Goal: Information Seeking & Learning: Learn about a topic

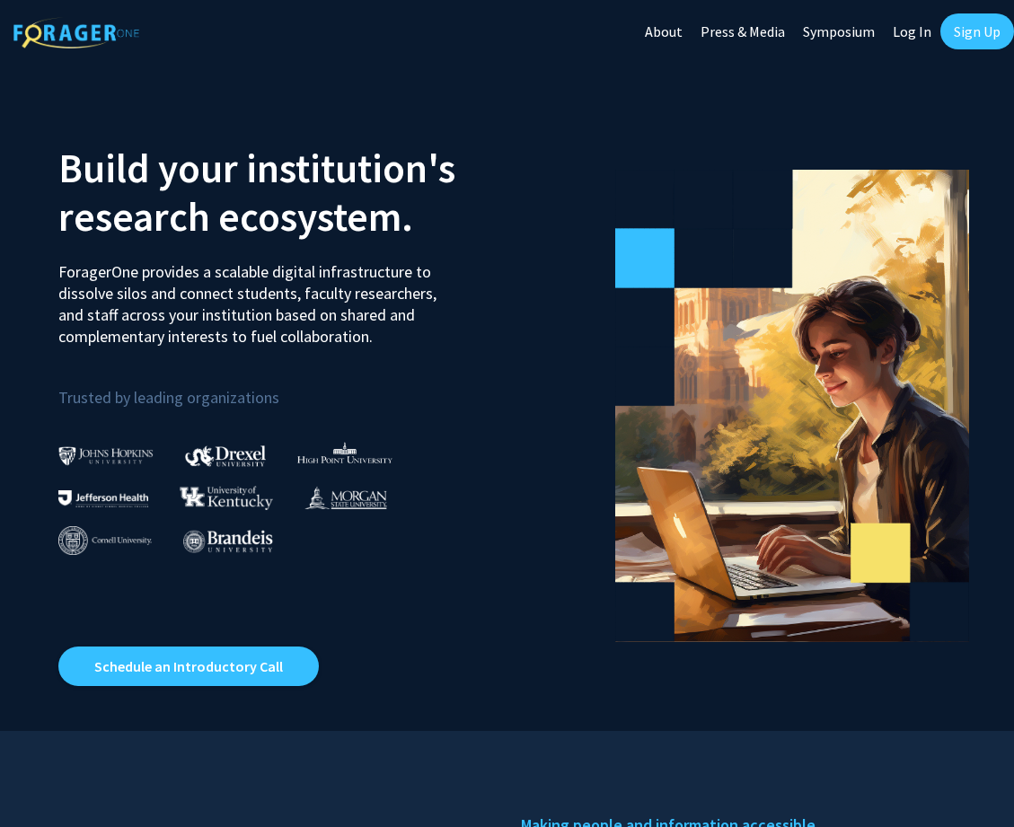
click at [920, 34] on link "Log In" at bounding box center [912, 31] width 57 height 63
select select
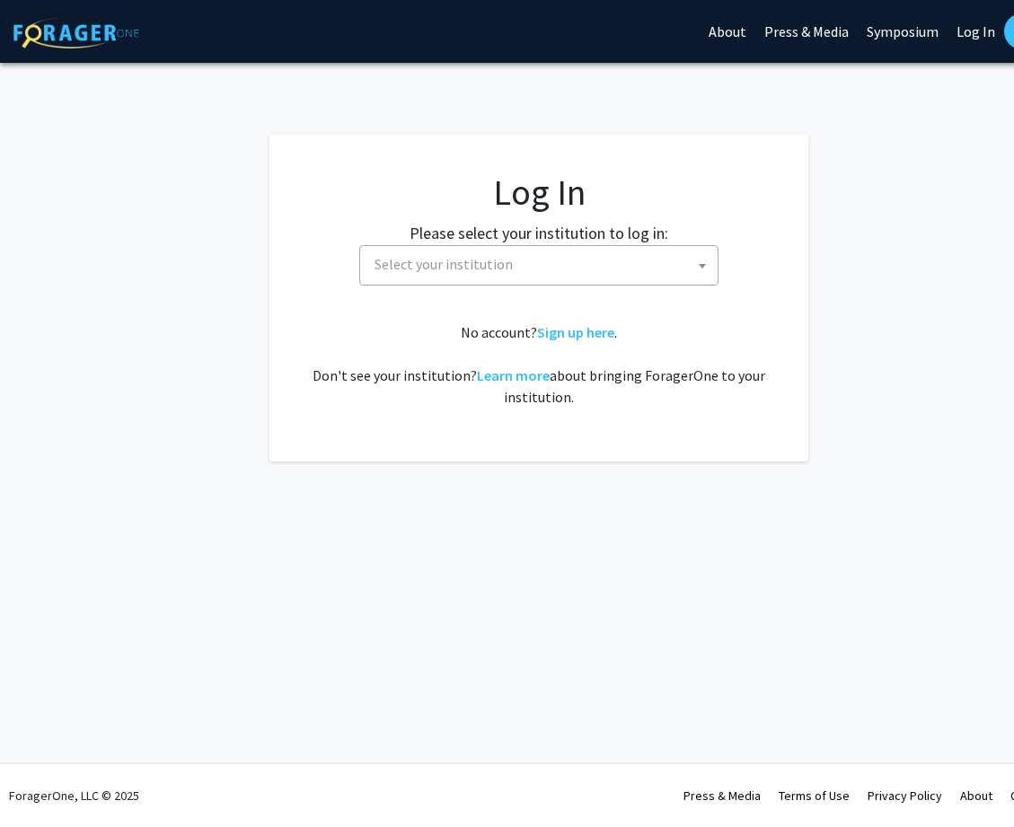
click at [540, 268] on span "Select your institution" at bounding box center [542, 264] width 350 height 37
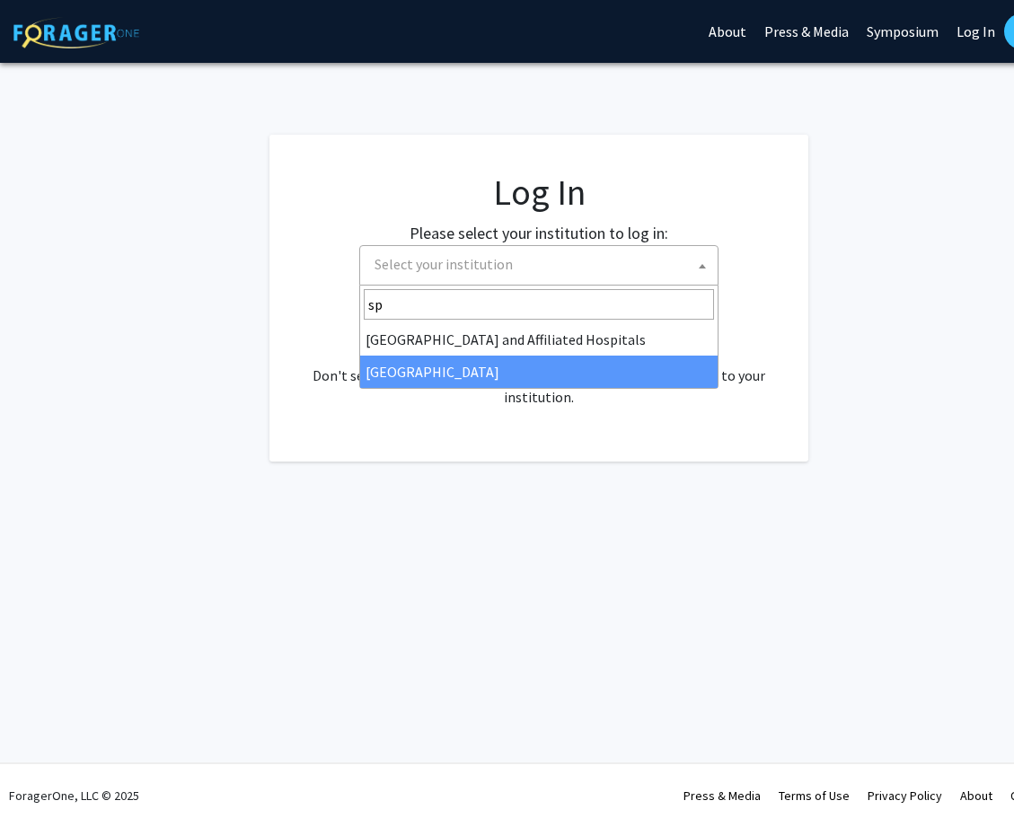
type input "sp"
select select "4"
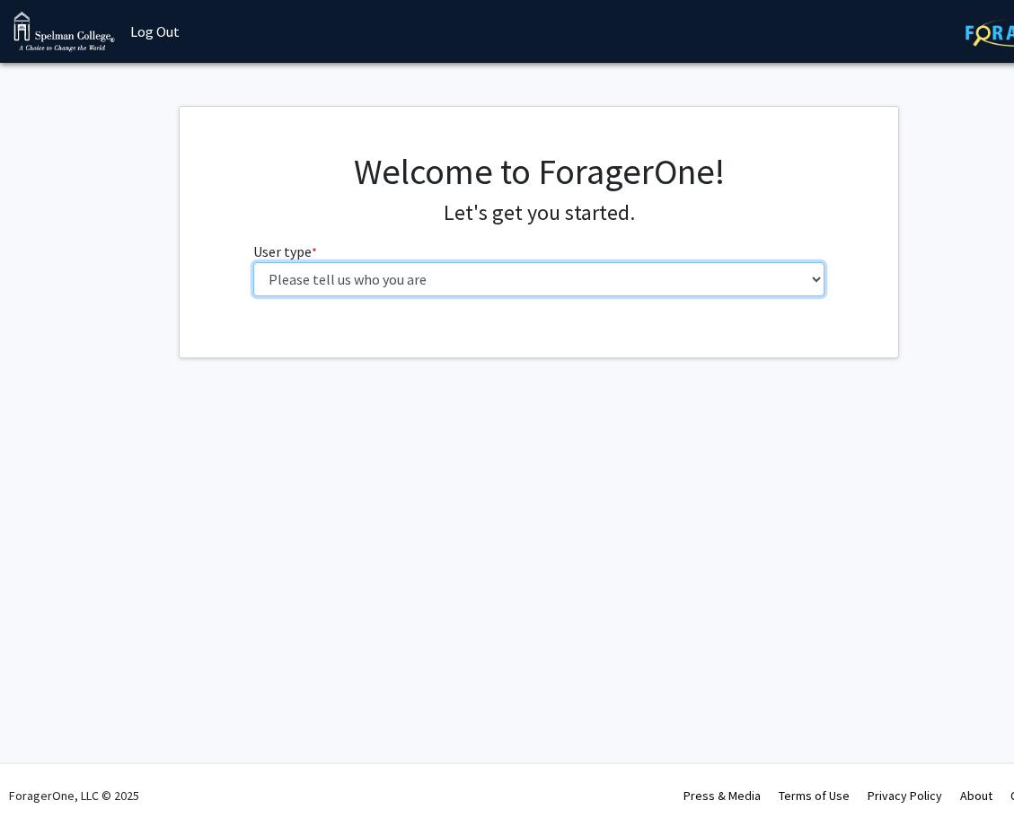
select select "1: undergrad"
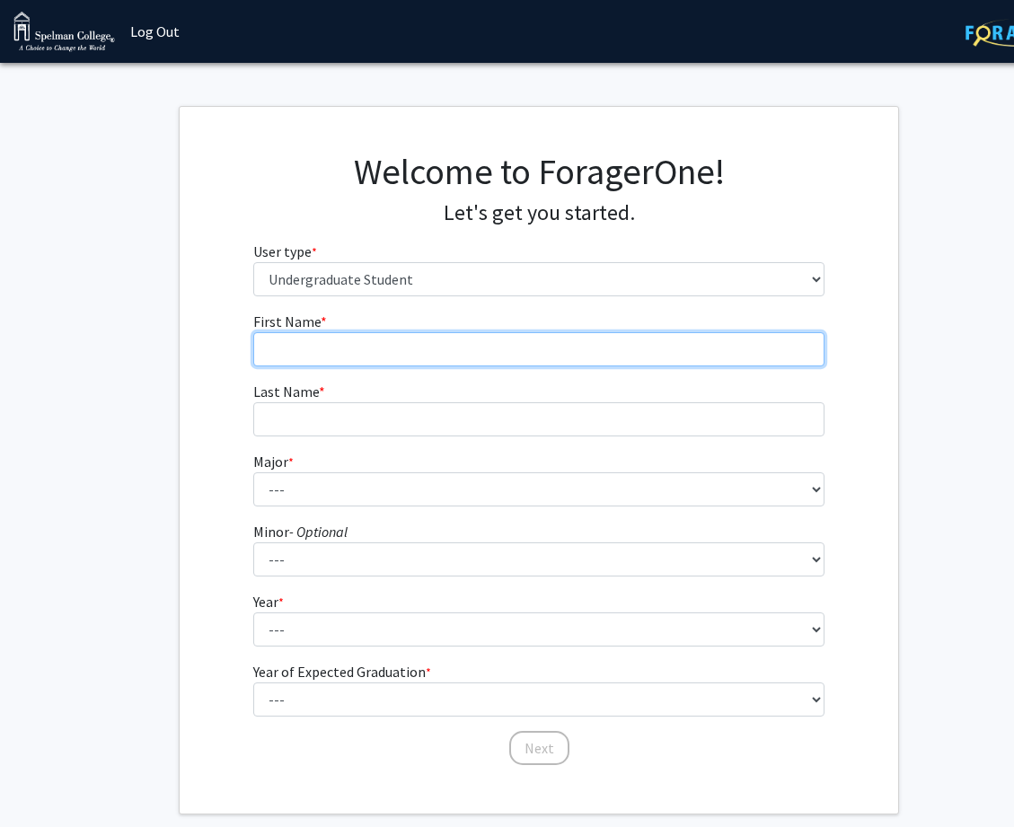
click at [487, 336] on input "First Name * required" at bounding box center [539, 349] width 572 height 34
type input "?"
type input "Journei"
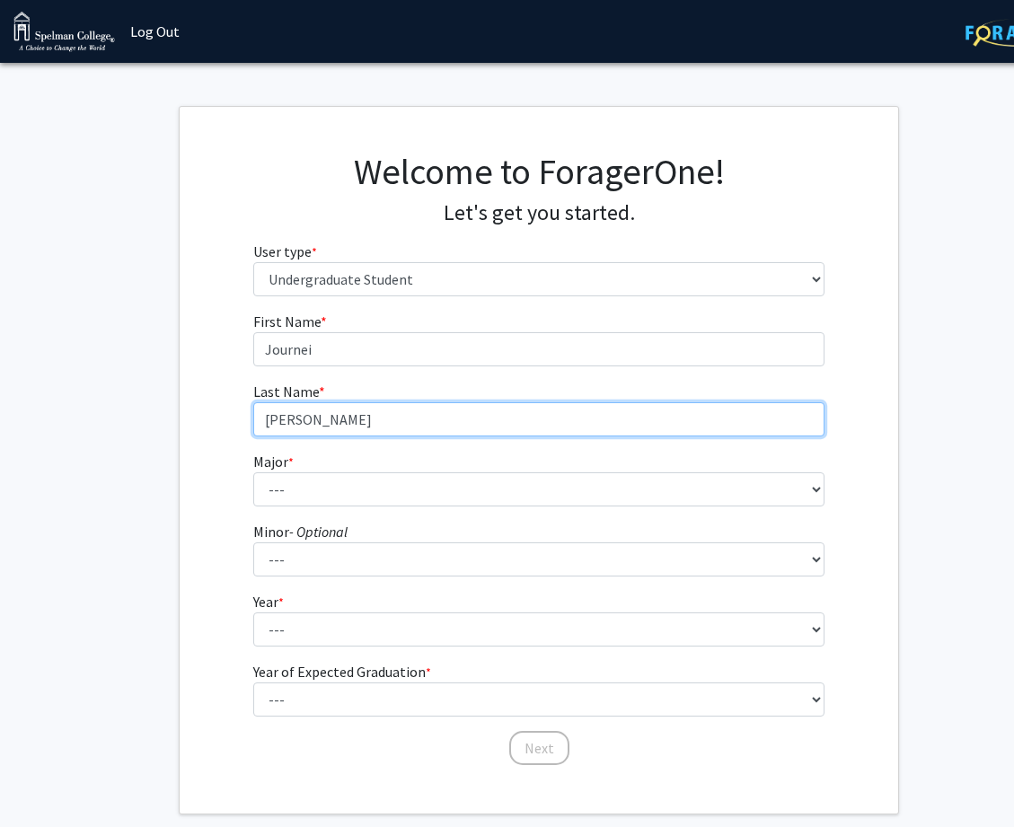
type input "[PERSON_NAME]"
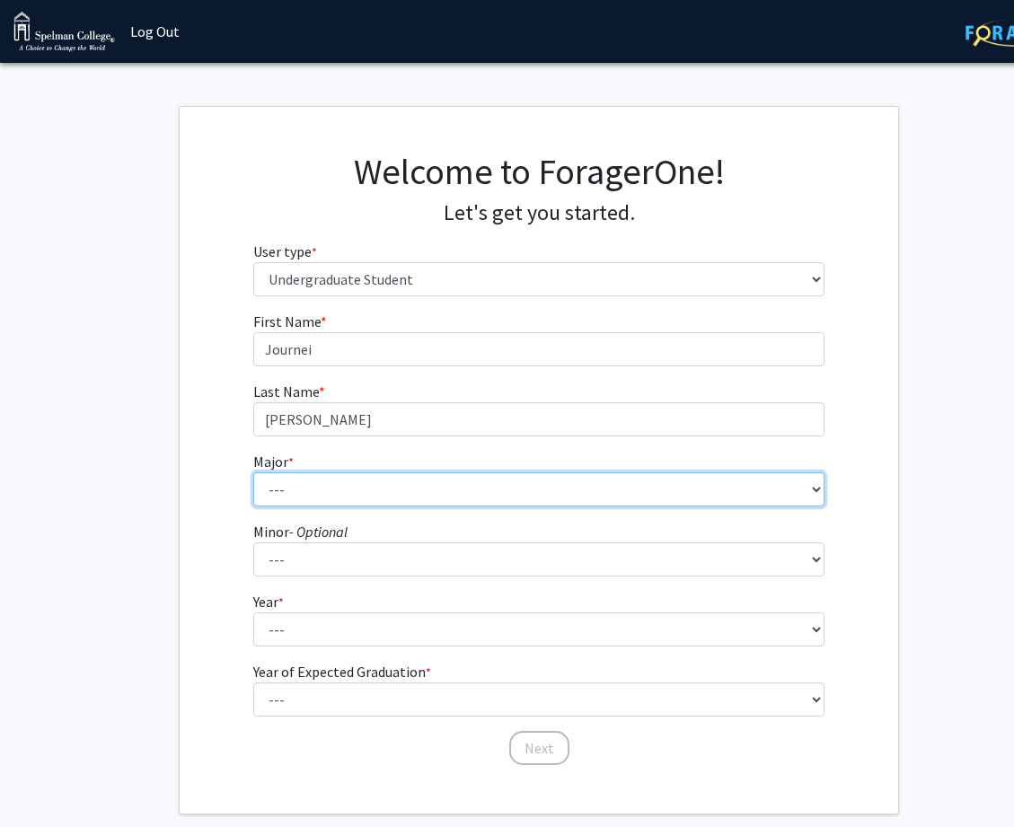
select select "7: 253"
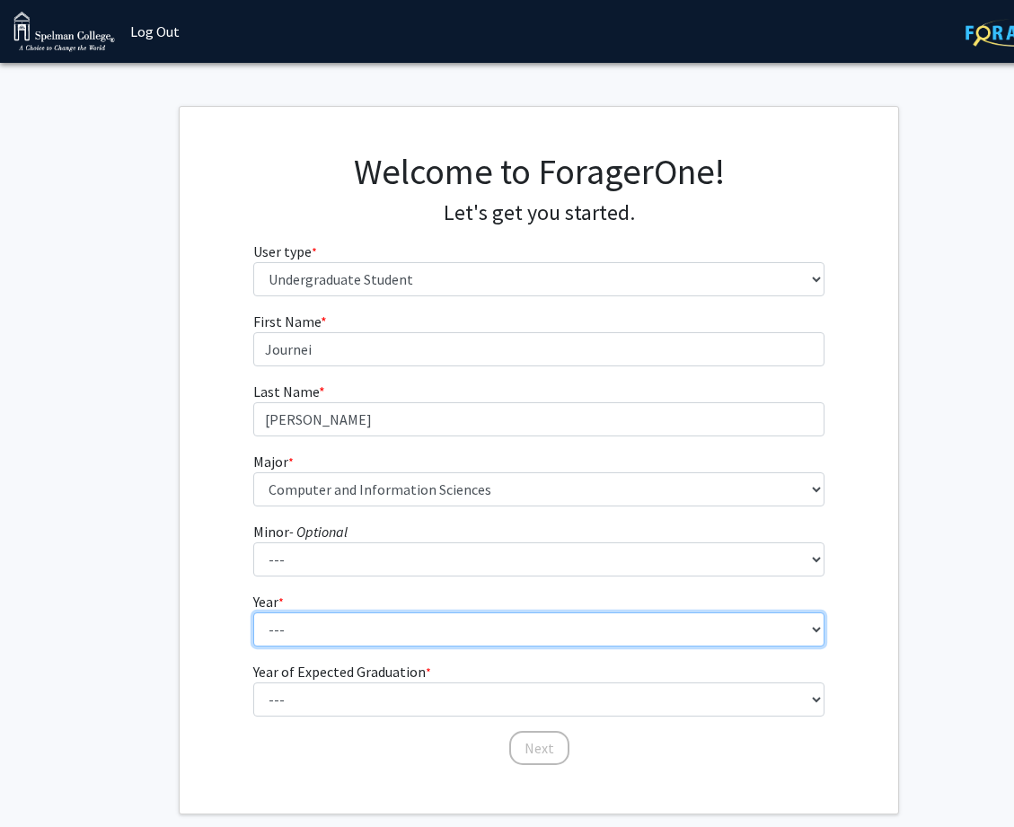
select select "4: senior"
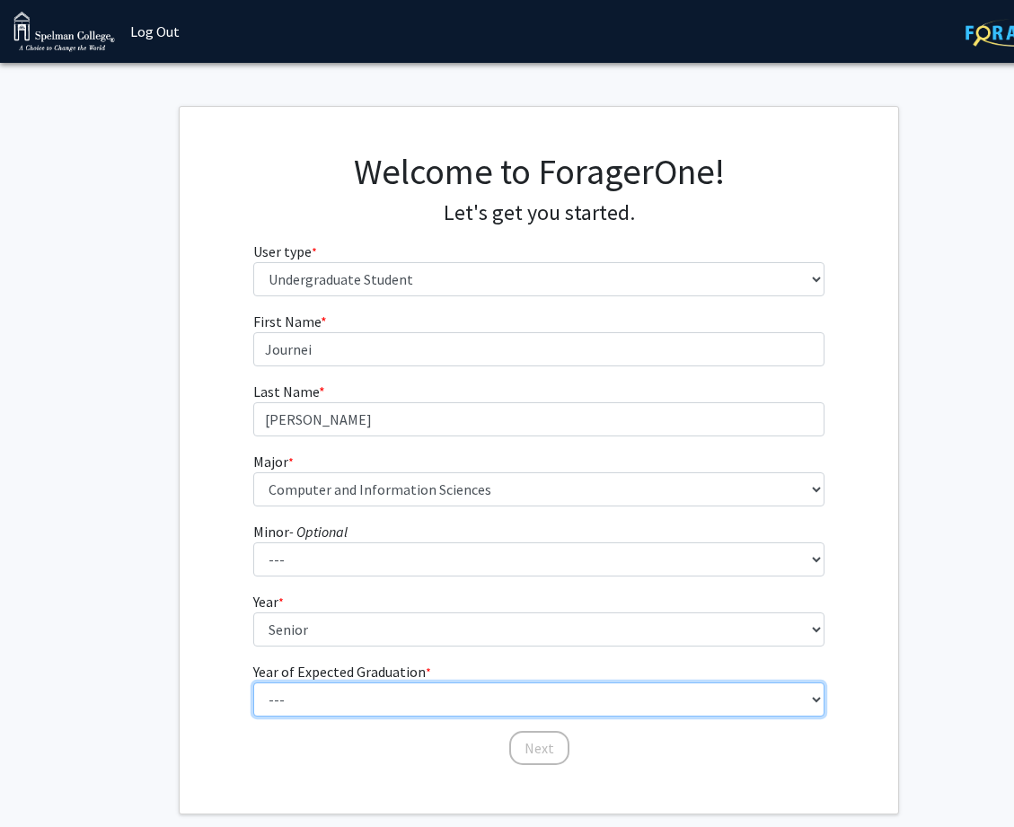
select select "2: 2026"
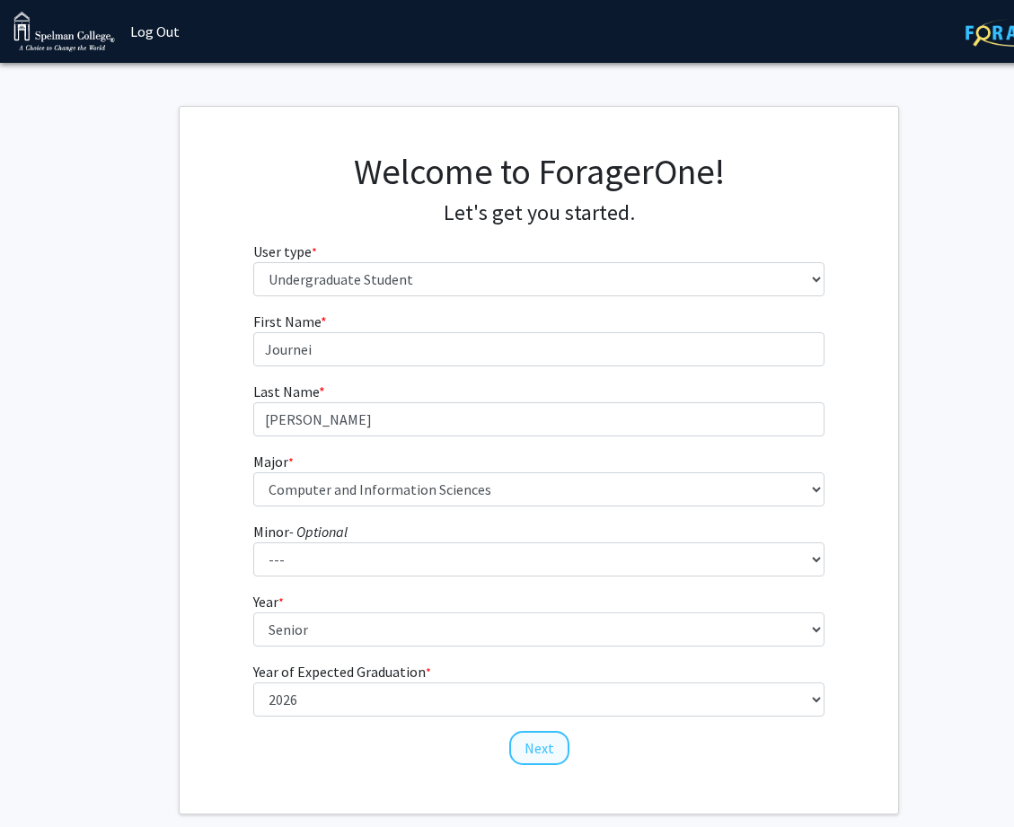
click at [545, 754] on button "Next" at bounding box center [539, 748] width 60 height 34
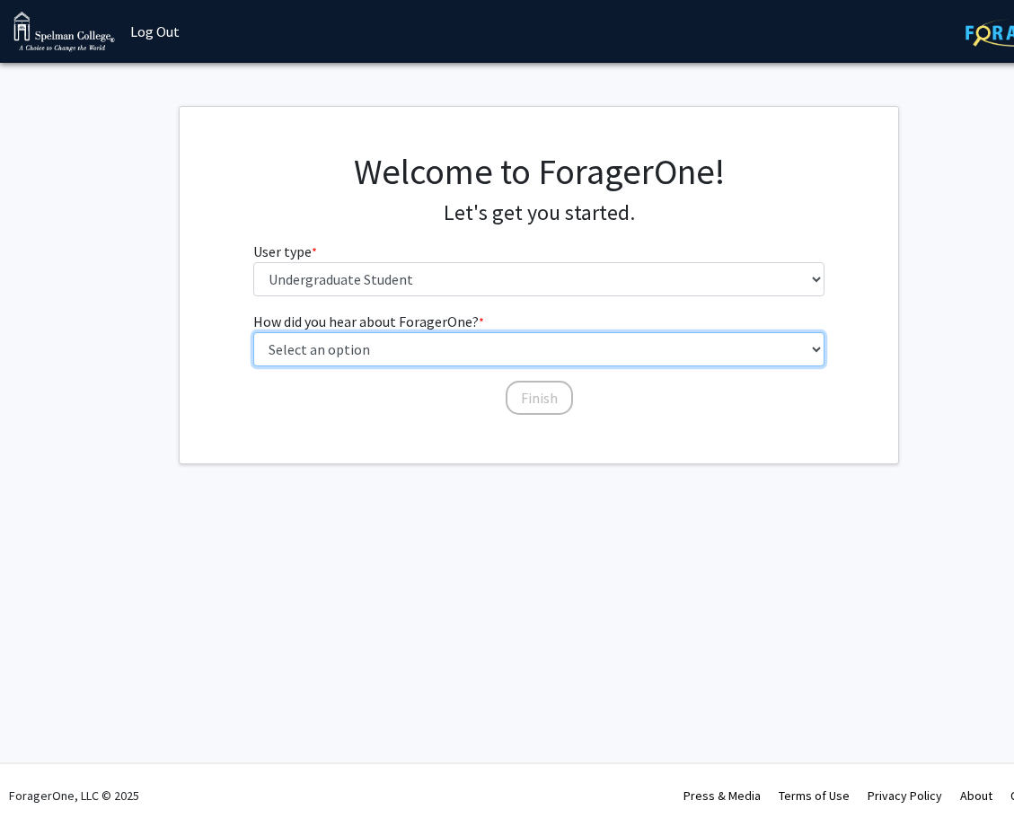
select select "2: faculty_recommendation"
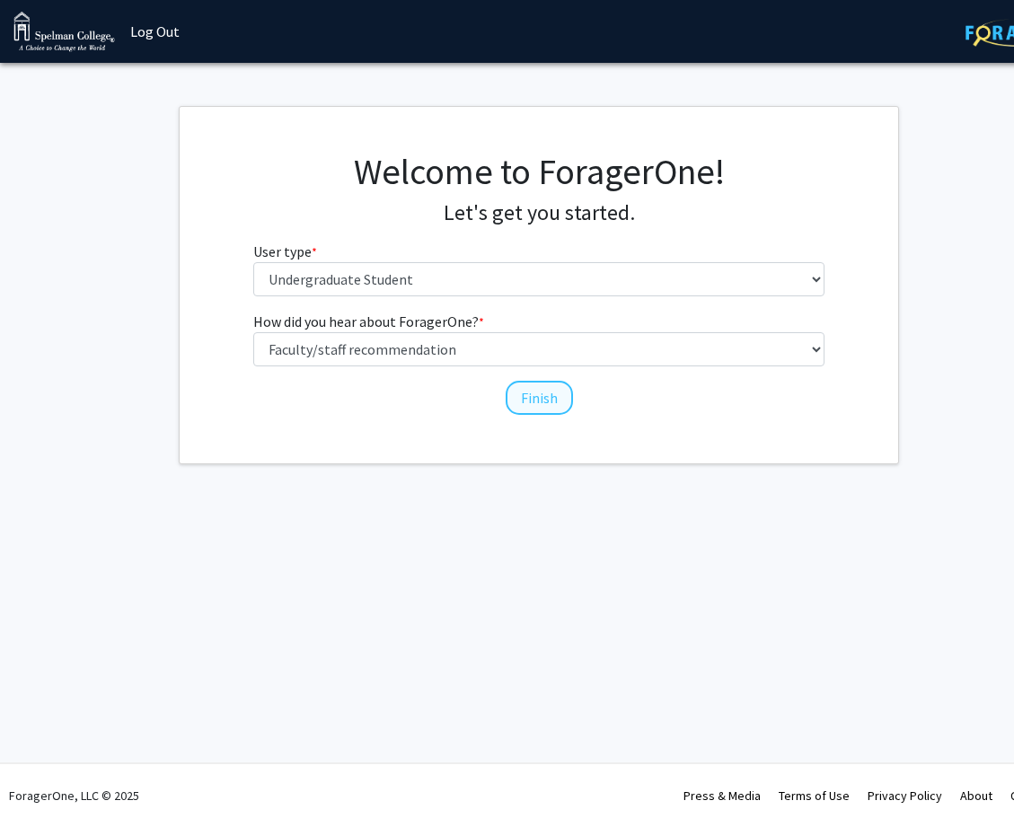
click at [532, 391] on button "Finish" at bounding box center [539, 398] width 67 height 34
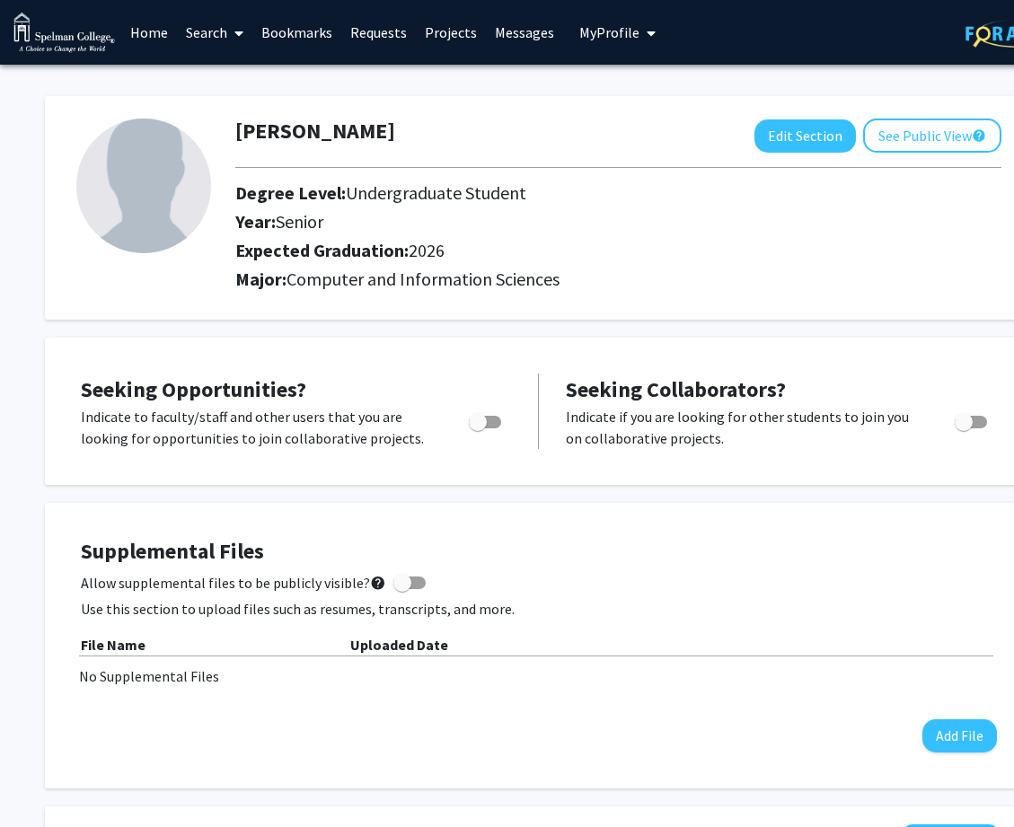
click at [435, 32] on link "Projects" at bounding box center [451, 32] width 70 height 63
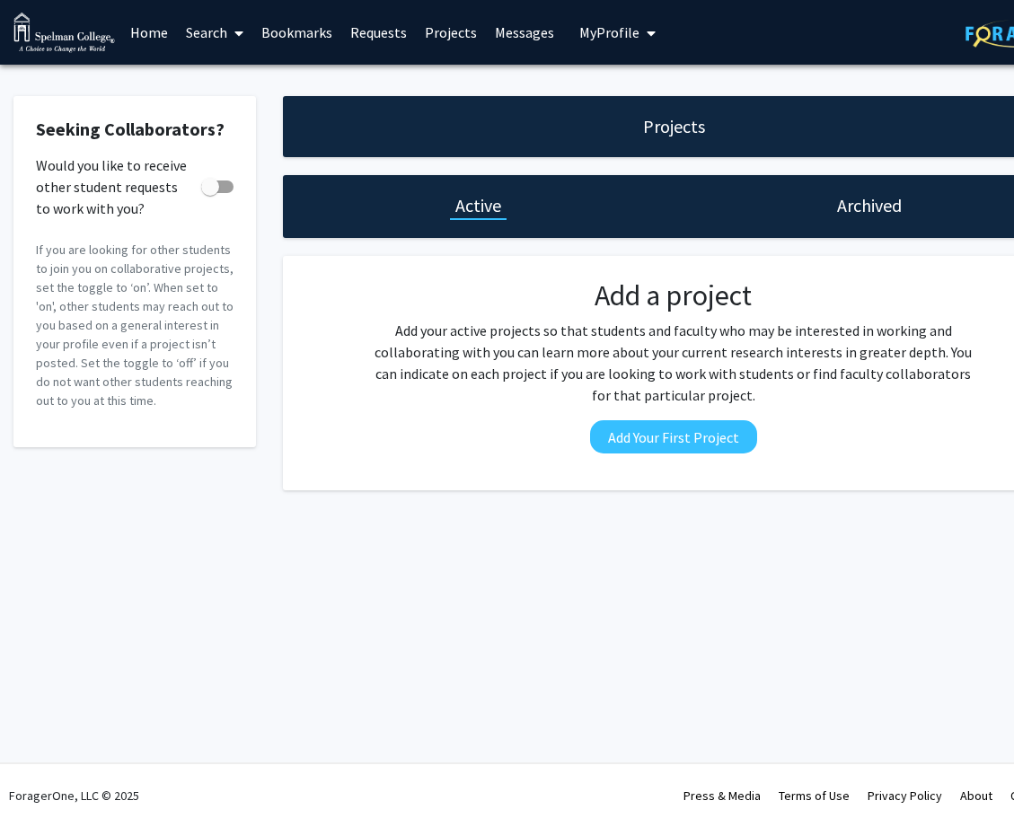
click at [234, 27] on span at bounding box center [235, 33] width 16 height 63
click at [235, 87] on span "Faculty/Staff" at bounding box center [243, 83] width 132 height 36
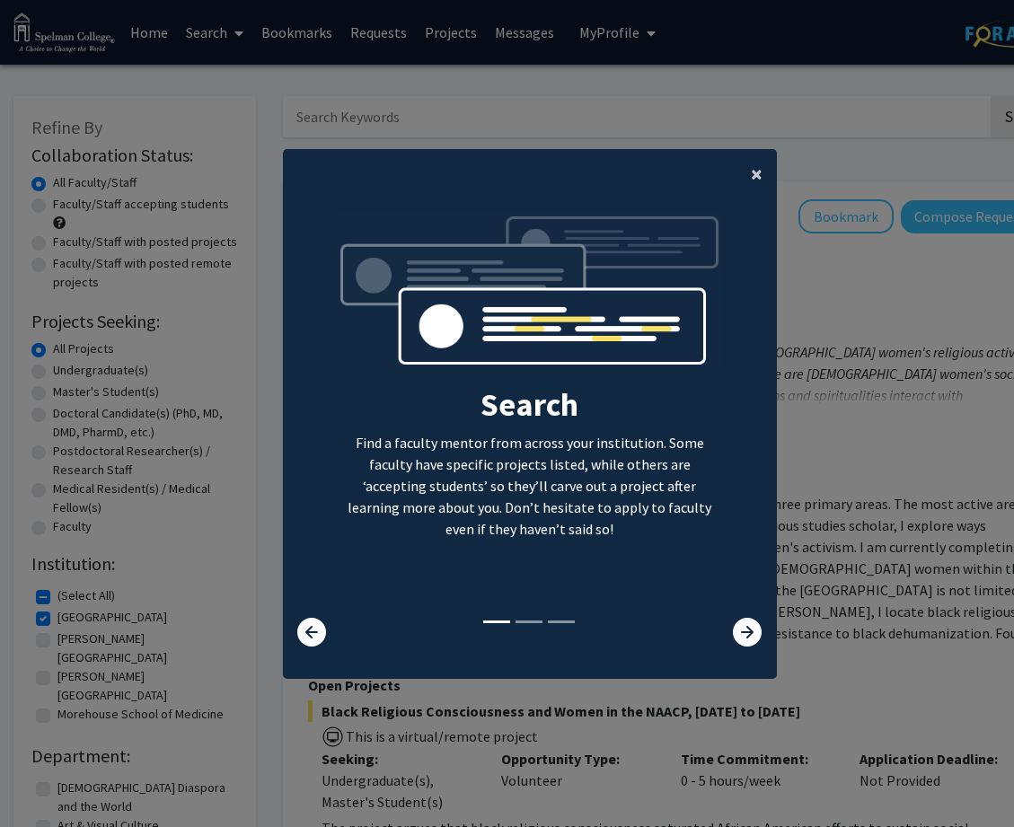
click at [754, 166] on span "×" at bounding box center [757, 174] width 12 height 28
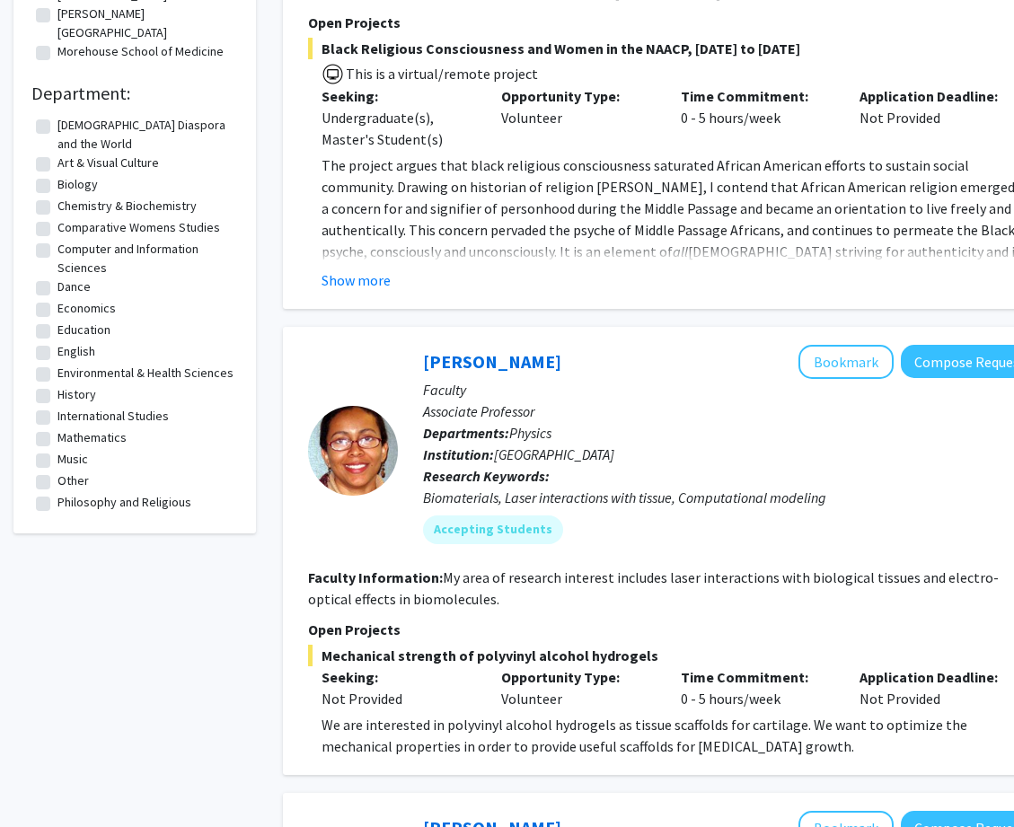
scroll to position [652, 0]
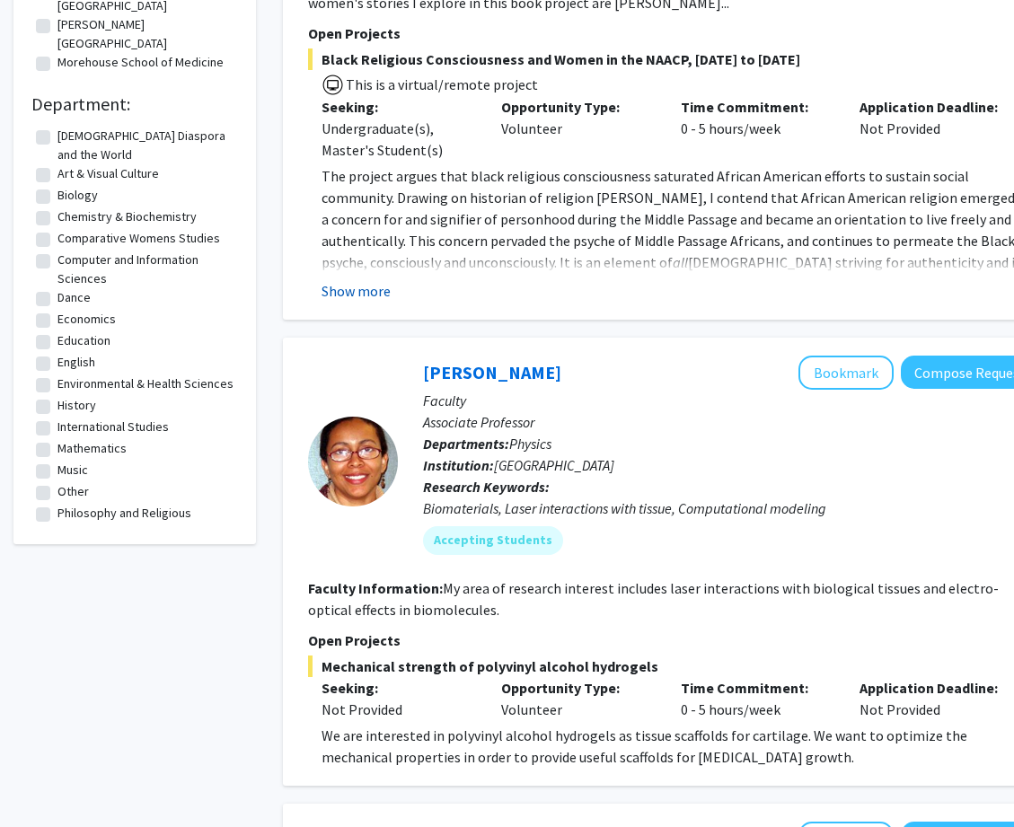
click at [357, 280] on button "Show more" at bounding box center [356, 291] width 69 height 22
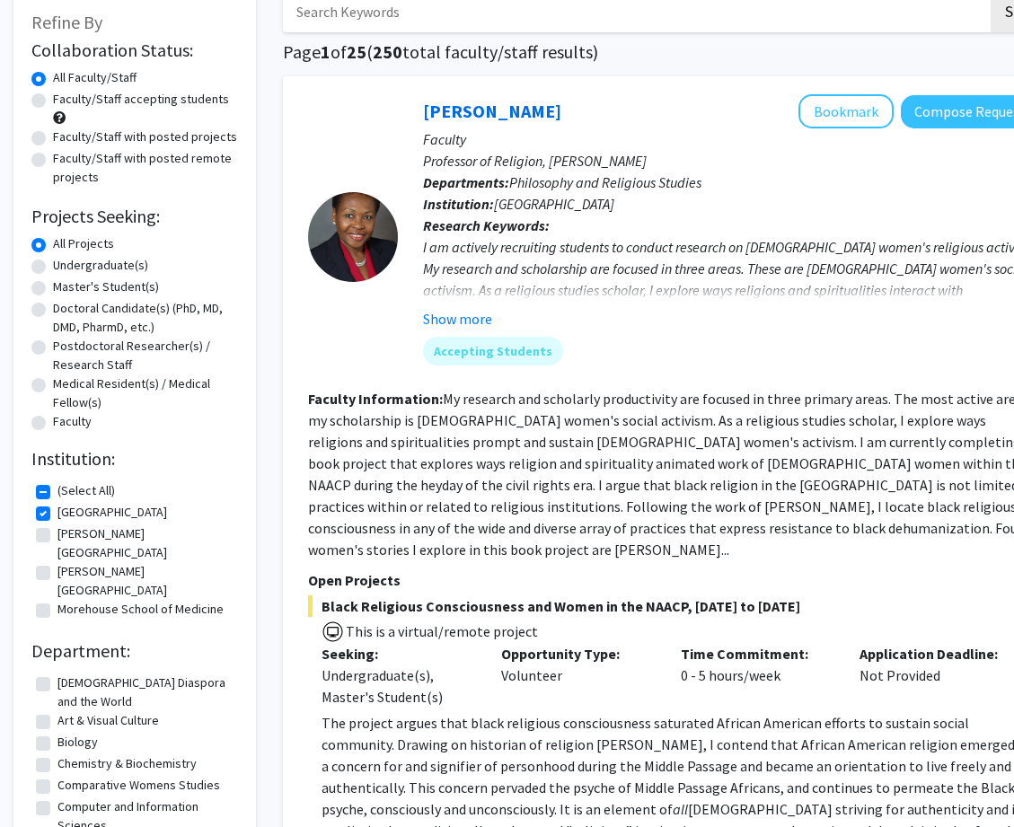
scroll to position [40, 0]
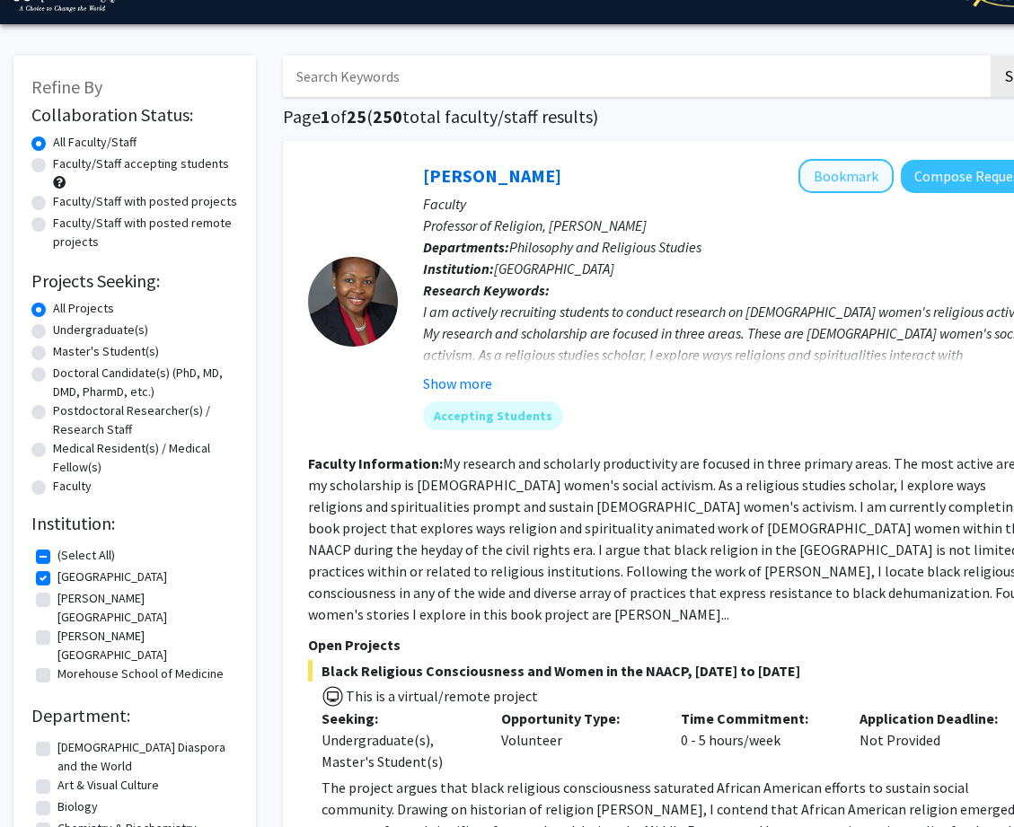
click at [843, 171] on button "Bookmark" at bounding box center [845, 176] width 95 height 34
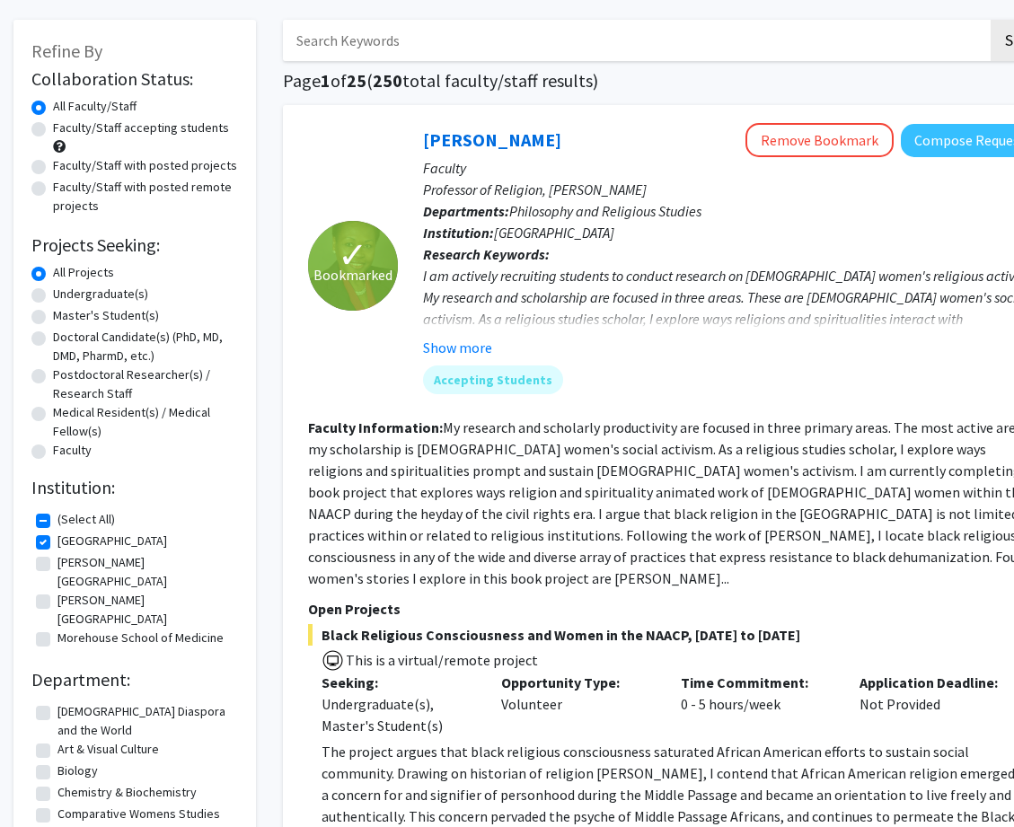
scroll to position [79, 0]
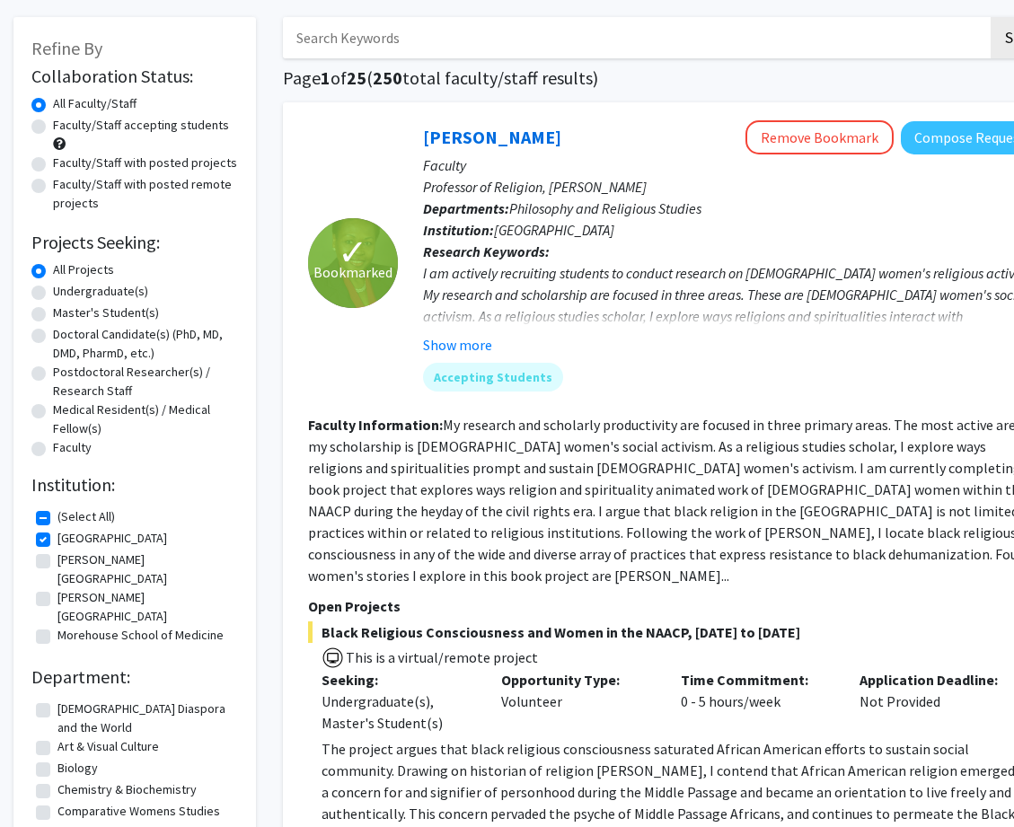
click at [29, 128] on div "Refine By Collaboration Status: Collaboration Status All Faculty/Staff Collabor…" at bounding box center [134, 567] width 243 height 1100
click at [53, 128] on label "Faculty/Staff accepting students" at bounding box center [141, 125] width 176 height 19
click at [53, 128] on input "Faculty/Staff accepting students" at bounding box center [59, 122] width 12 height 12
radio input "true"
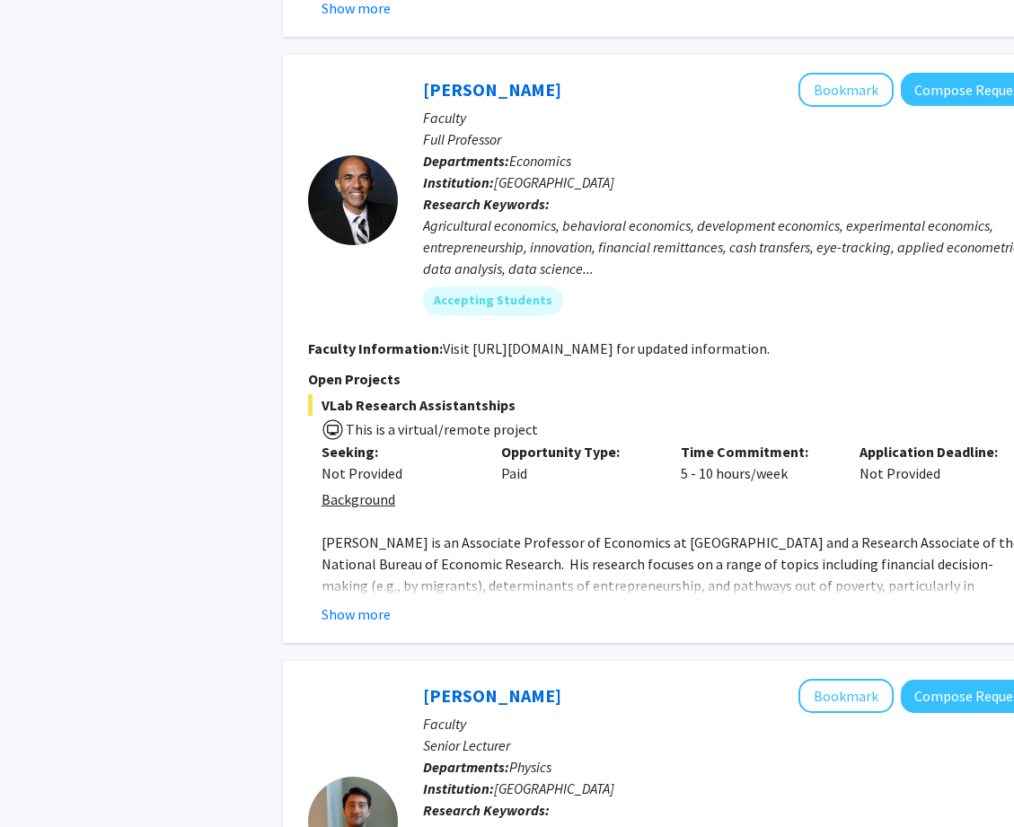
scroll to position [2557, 0]
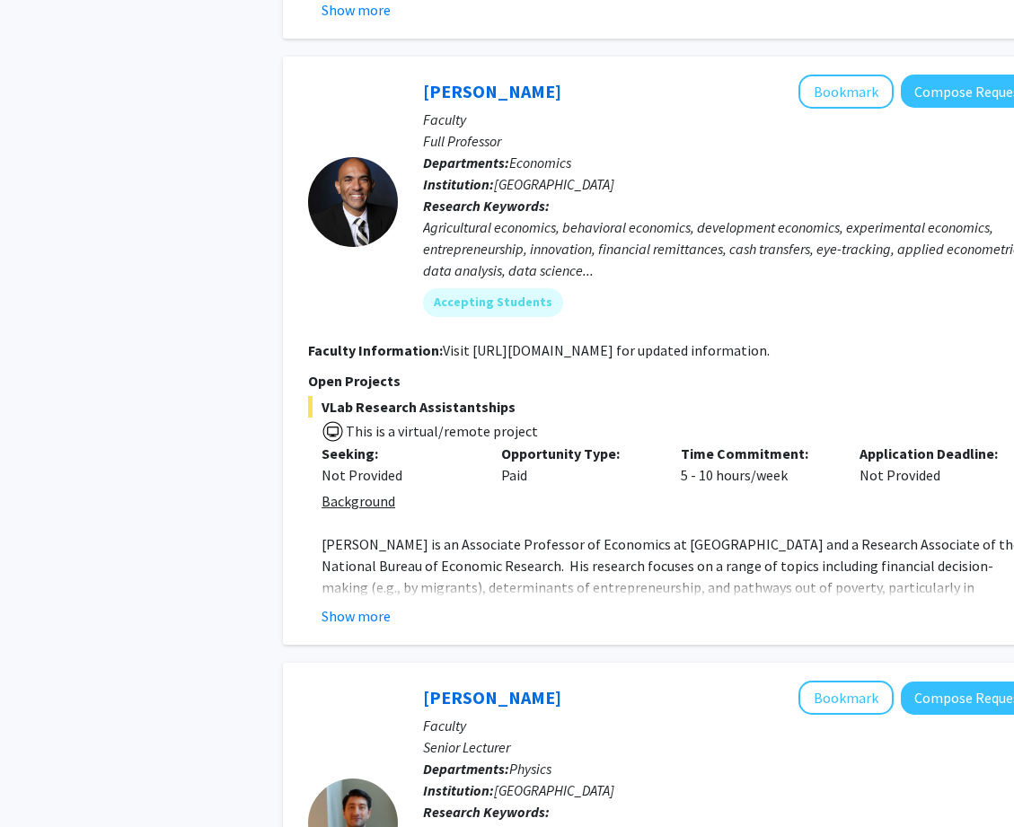
click at [456, 216] on div "Agricultural economics, behavioral economics, development economics, experiment…" at bounding box center [731, 248] width 616 height 65
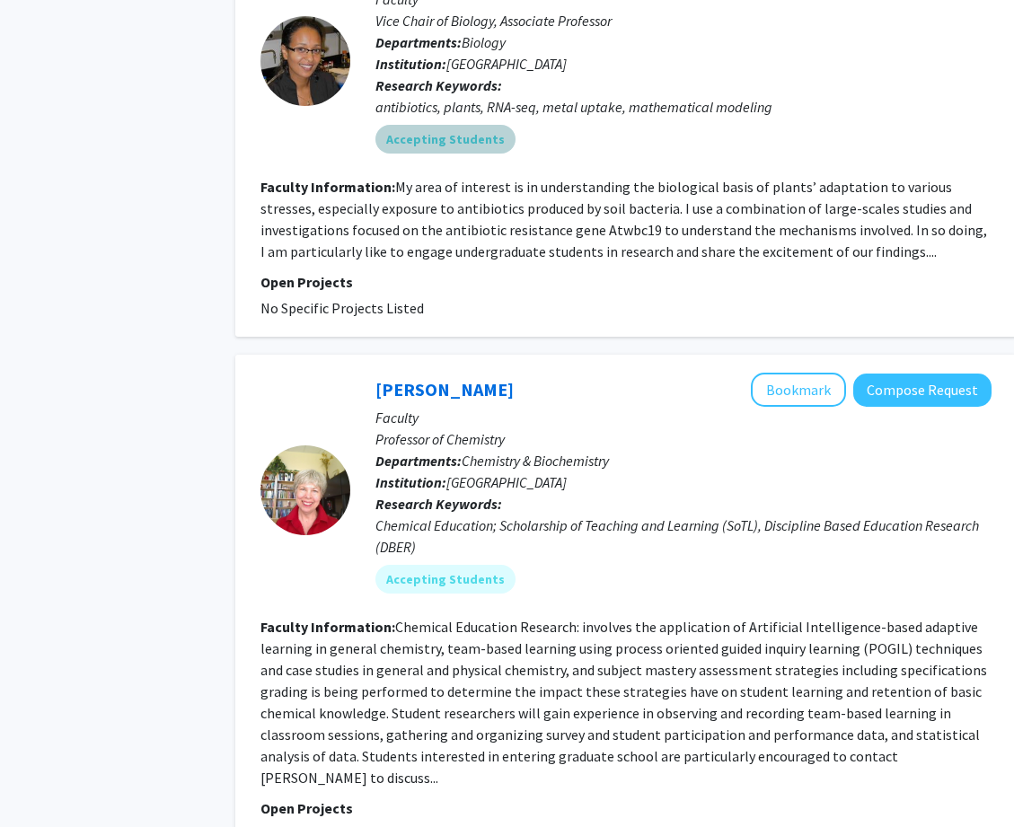
scroll to position [4958, 48]
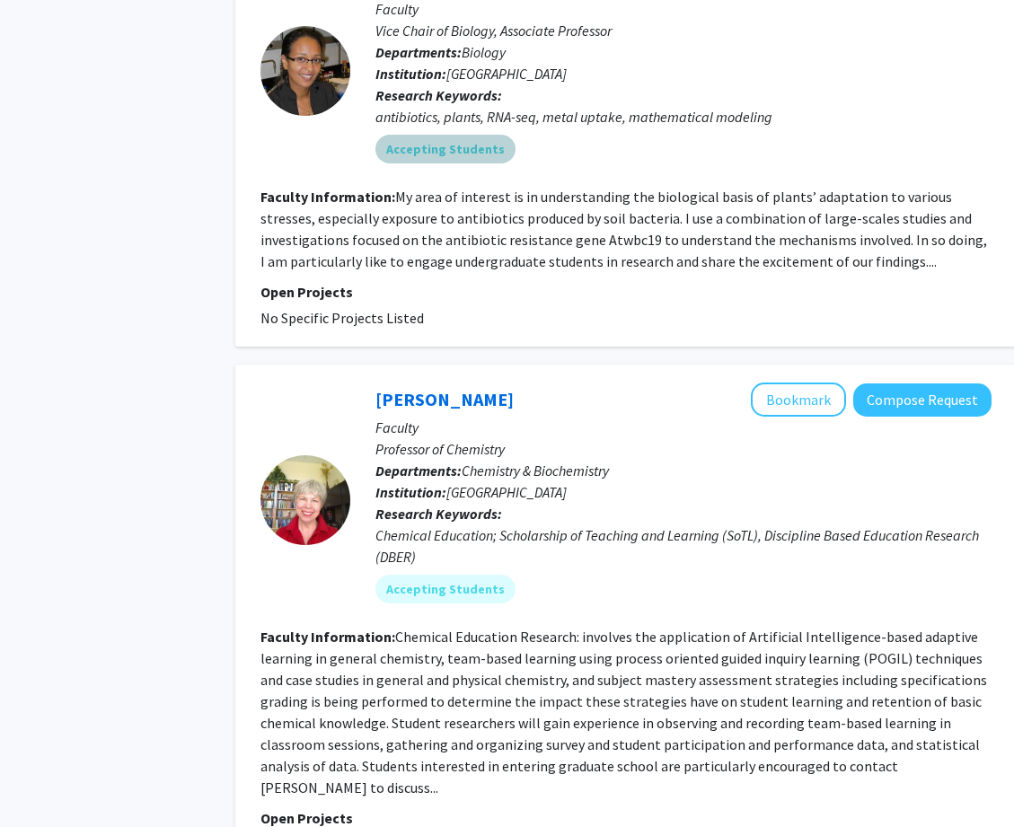
drag, startPoint x: 681, startPoint y: 66, endPoint x: 680, endPoint y: 75, distance: 9.9
click at [680, 131] on div "Accepting Students" at bounding box center [683, 149] width 623 height 36
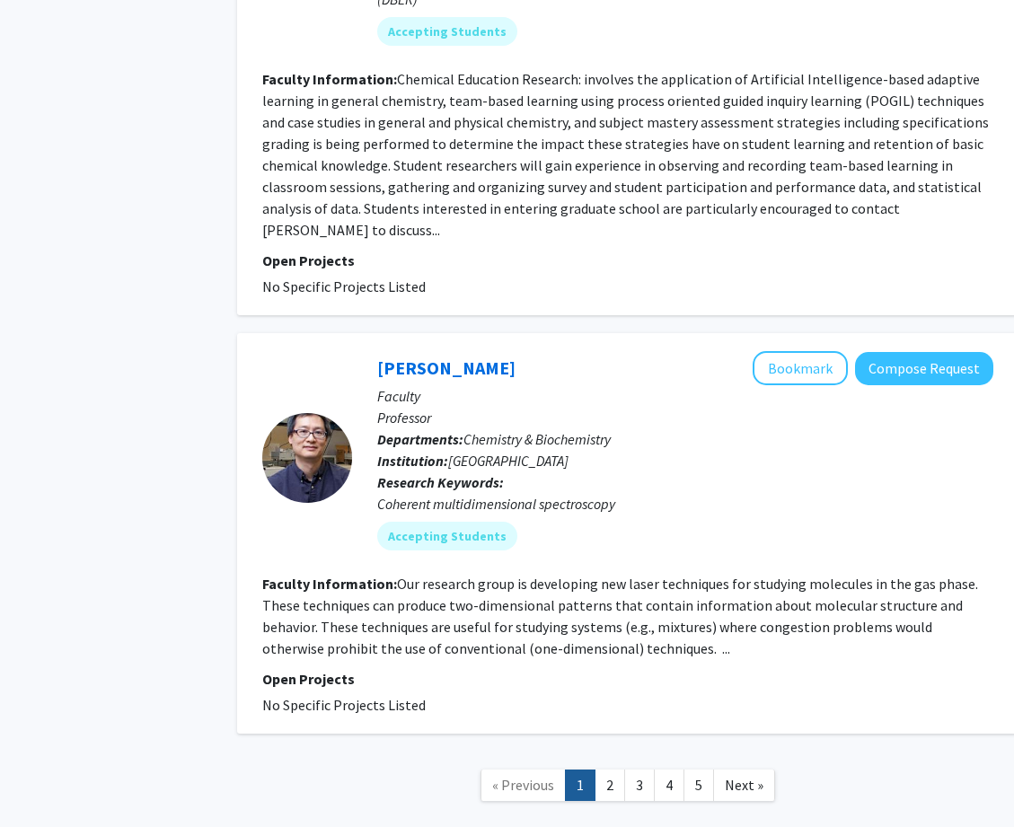
scroll to position [5515, 46]
click at [613, 771] on link "2" at bounding box center [610, 786] width 31 height 31
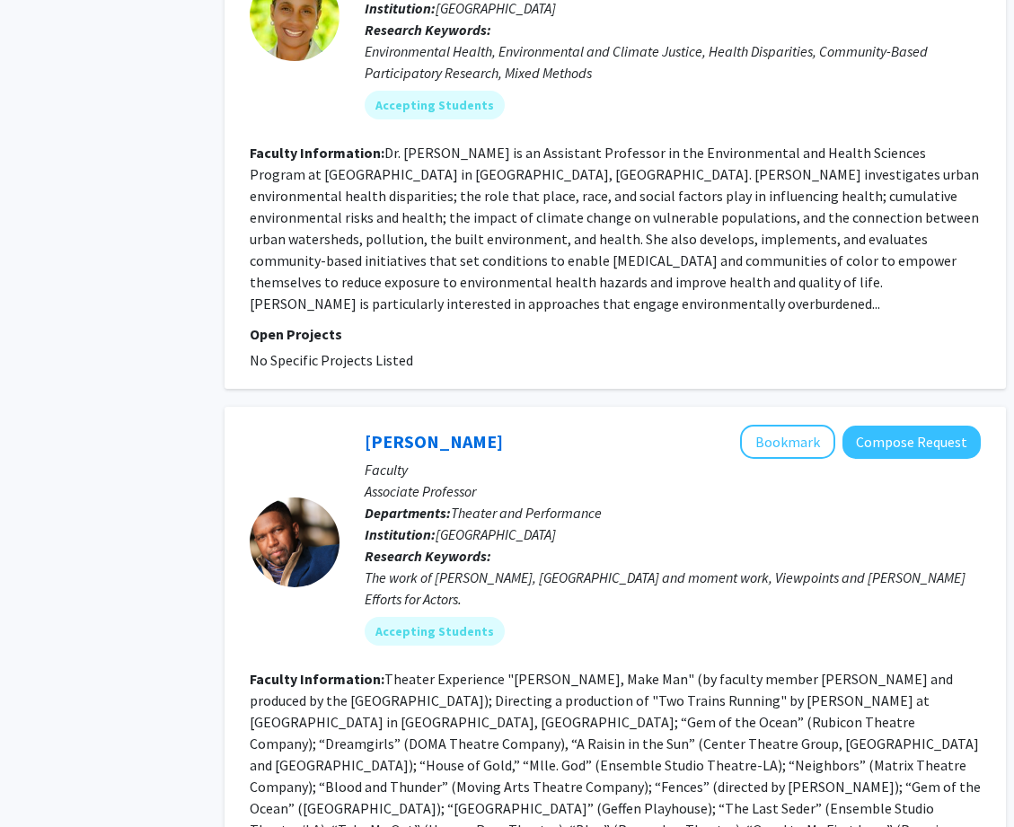
scroll to position [3295, 58]
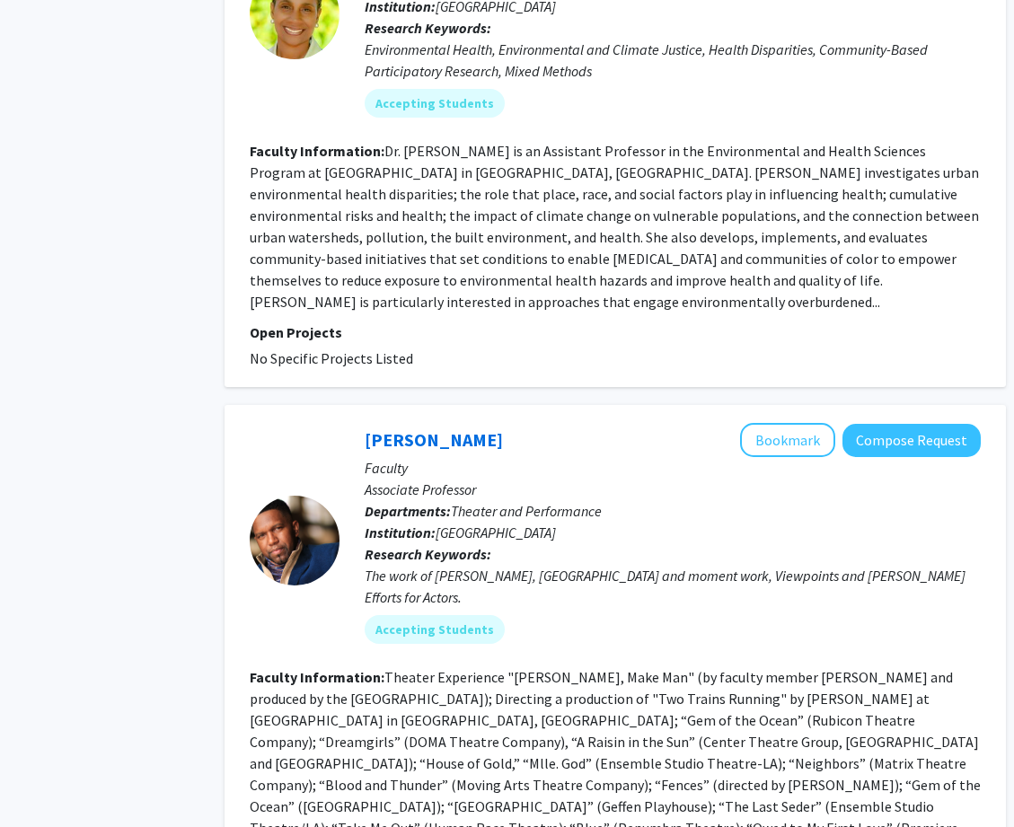
drag, startPoint x: 532, startPoint y: 335, endPoint x: 354, endPoint y: 334, distance: 177.8
click at [355, 423] on div "[PERSON_NAME] Bookmark Compose Request Faculty Associate Professor Departments:…" at bounding box center [660, 540] width 641 height 234
click at [354, 423] on div "[PERSON_NAME] Bookmark Compose Request Faculty Associate Professor Departments:…" at bounding box center [660, 540] width 641 height 234
drag, startPoint x: 356, startPoint y: 334, endPoint x: 367, endPoint y: 333, distance: 11.7
click at [368, 423] on div "[PERSON_NAME] Bookmark Compose Request Faculty Associate Professor Departments:…" at bounding box center [660, 540] width 641 height 234
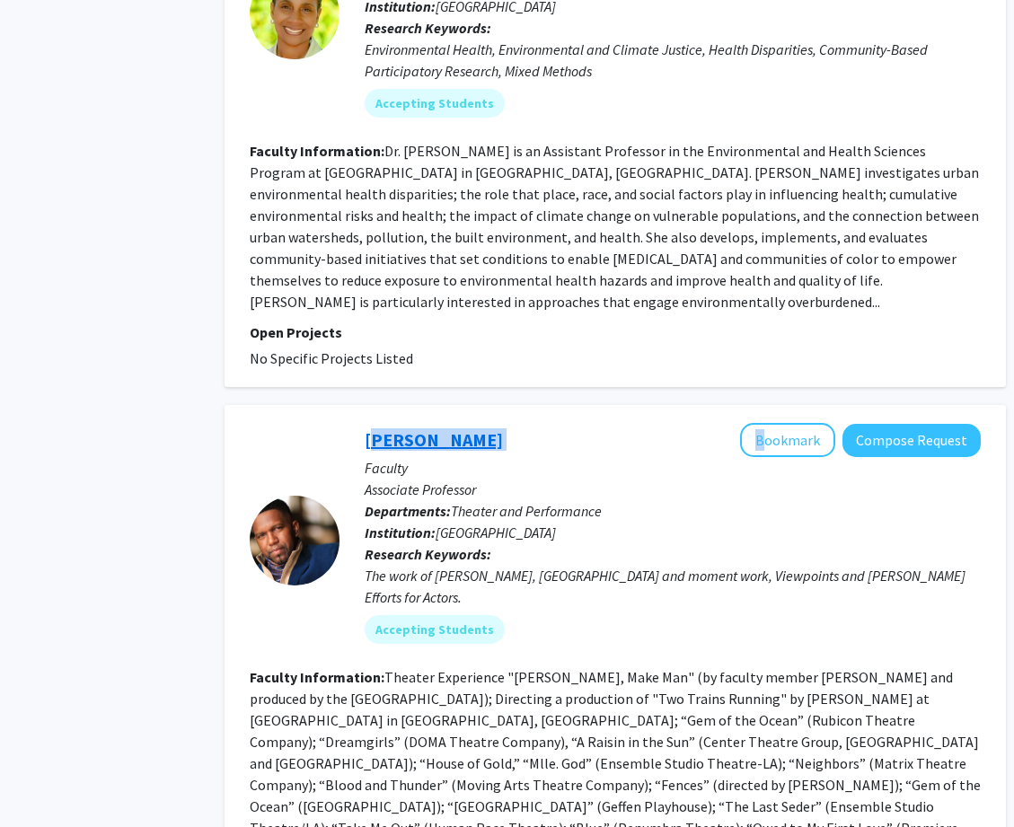
copy div "[PERSON_NAME]"
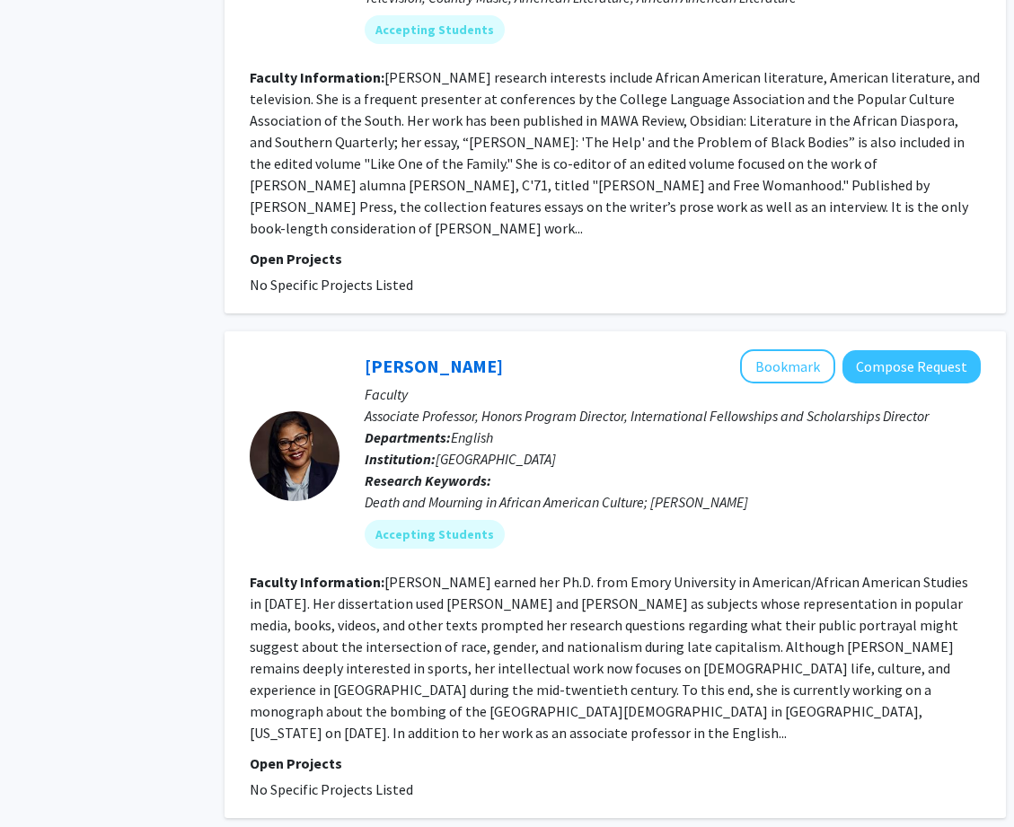
scroll to position [4419, 58]
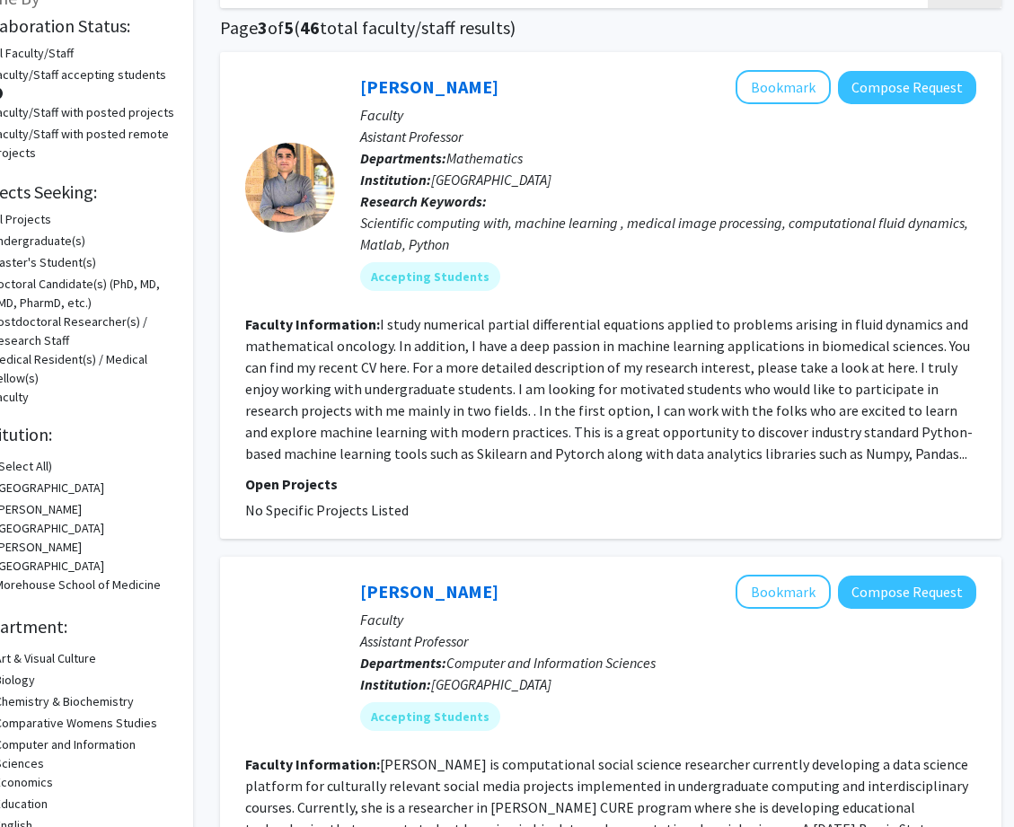
scroll to position [131, 62]
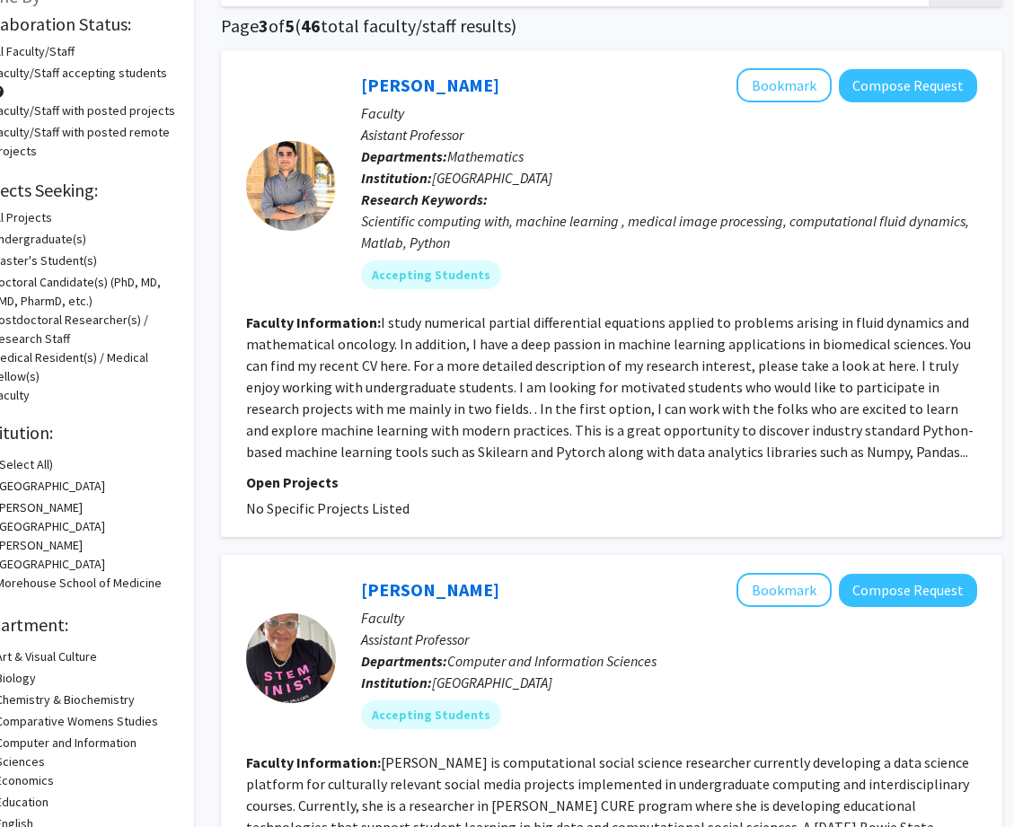
click at [674, 360] on fg-read-more "I study numerical partial differential equations applied to problems arising in…" at bounding box center [610, 386] width 728 height 147
drag, startPoint x: 398, startPoint y: 85, endPoint x: 957, endPoint y: -46, distance: 573.8
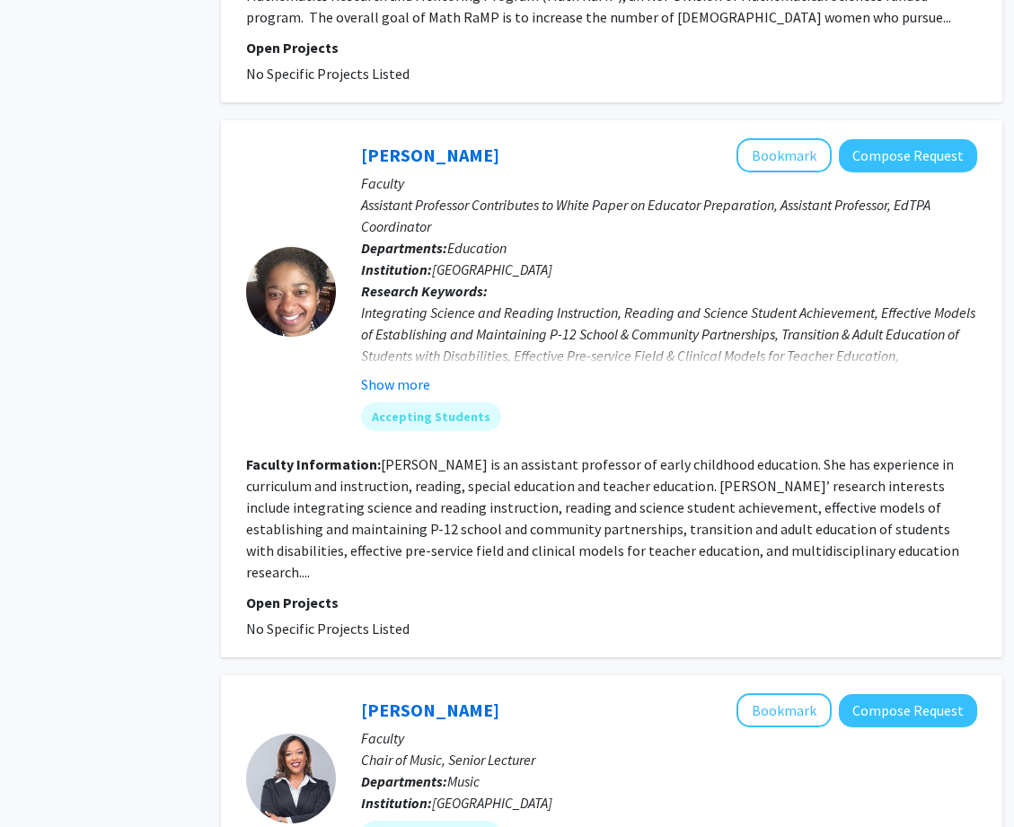
scroll to position [2063, 62]
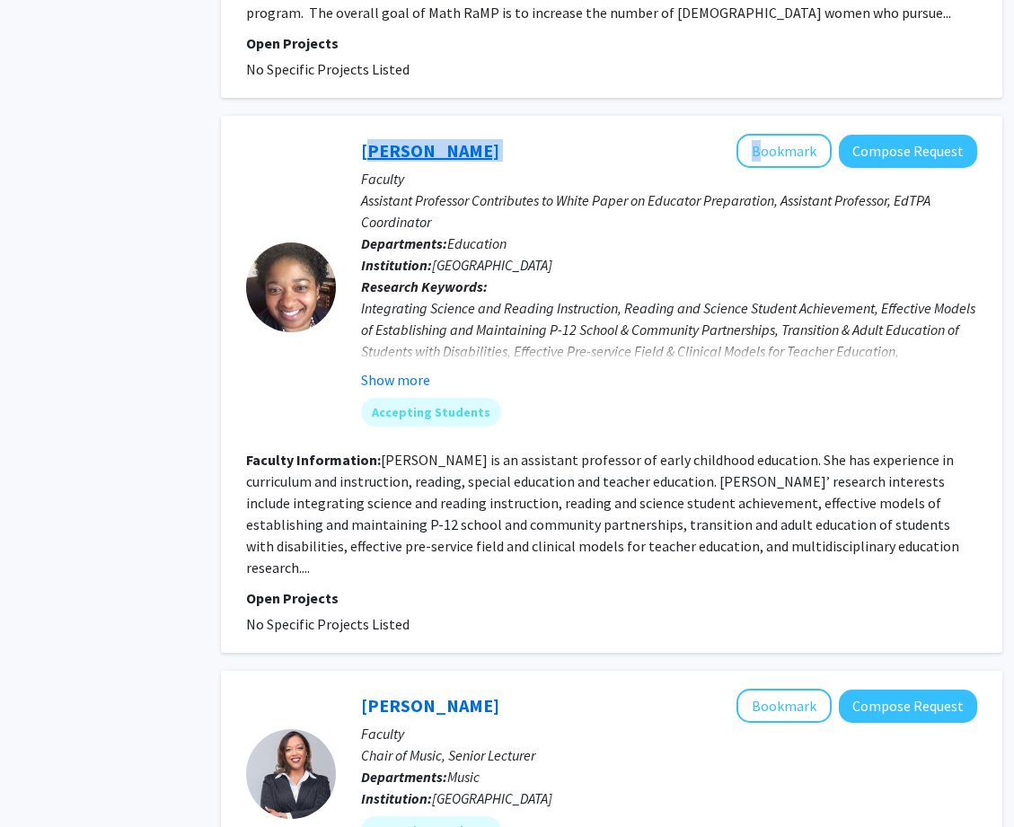
drag, startPoint x: 348, startPoint y: 132, endPoint x: 363, endPoint y: 134, distance: 14.5
click at [363, 134] on div "[PERSON_NAME] Bookmark Compose Request Faculty Assistant Professor Contributes …" at bounding box center [656, 287] width 641 height 306
copy div "[PERSON_NAME]"
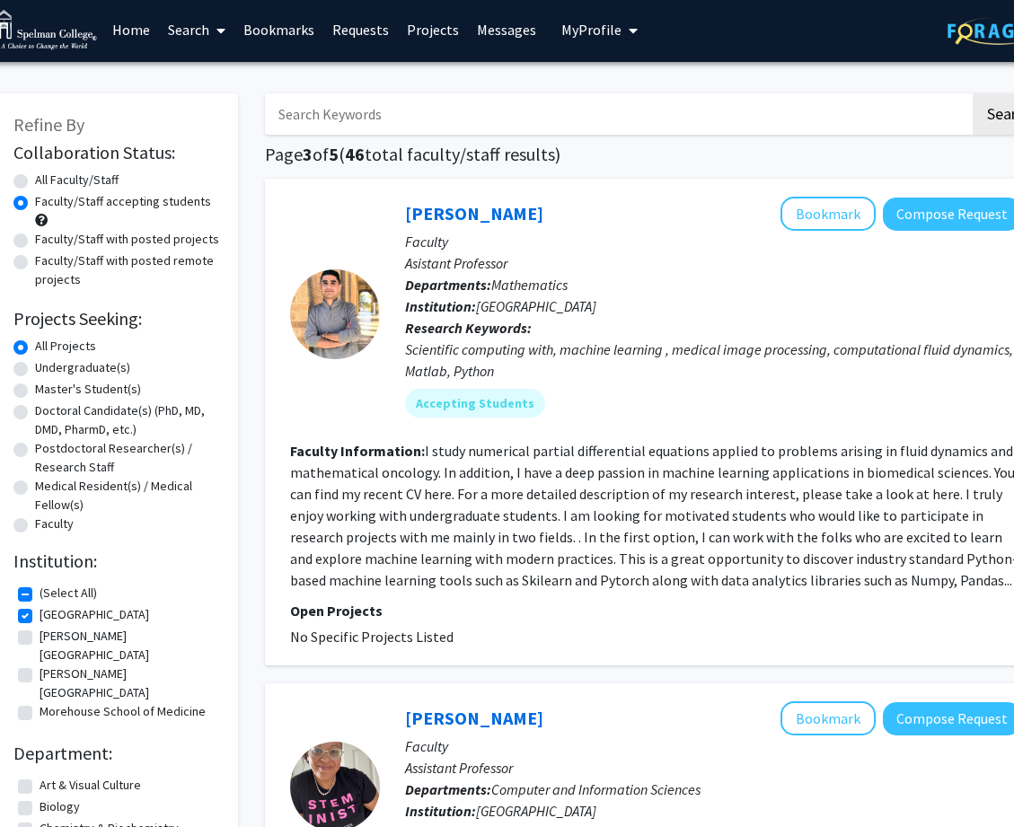
scroll to position [3, 0]
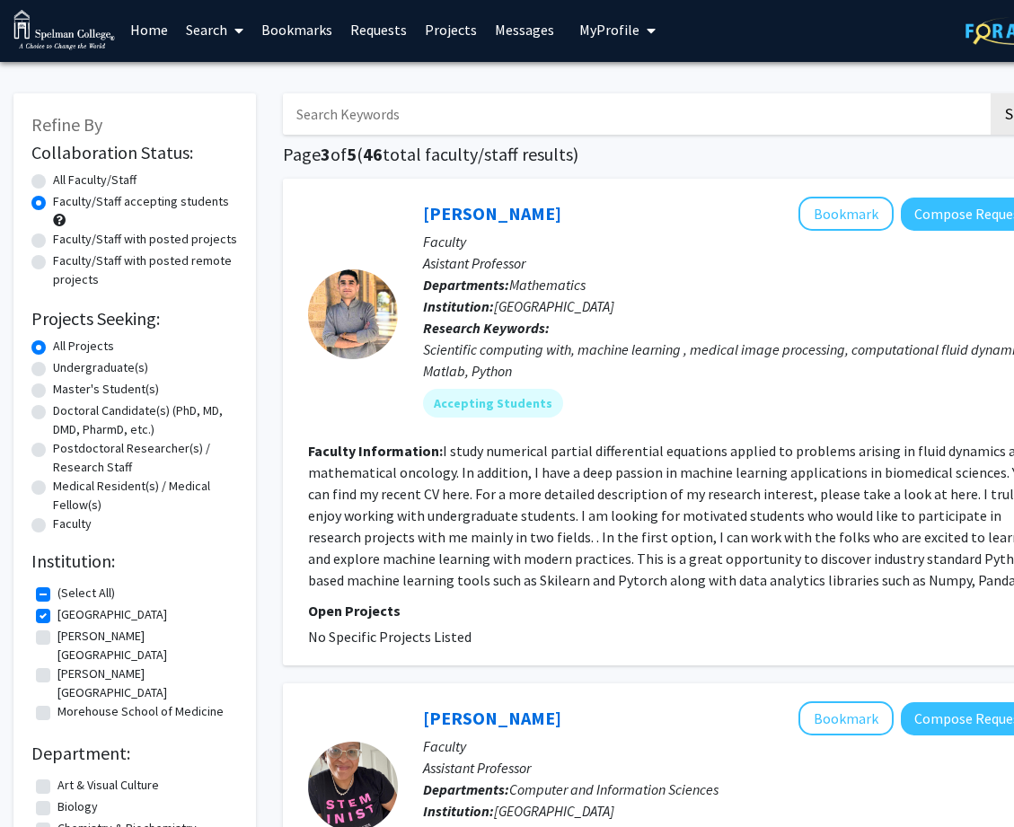
click at [53, 243] on label "Faculty/Staff with posted projects" at bounding box center [145, 239] width 184 height 19
click at [53, 242] on input "Faculty/Staff with posted projects" at bounding box center [59, 236] width 12 height 12
radio input "true"
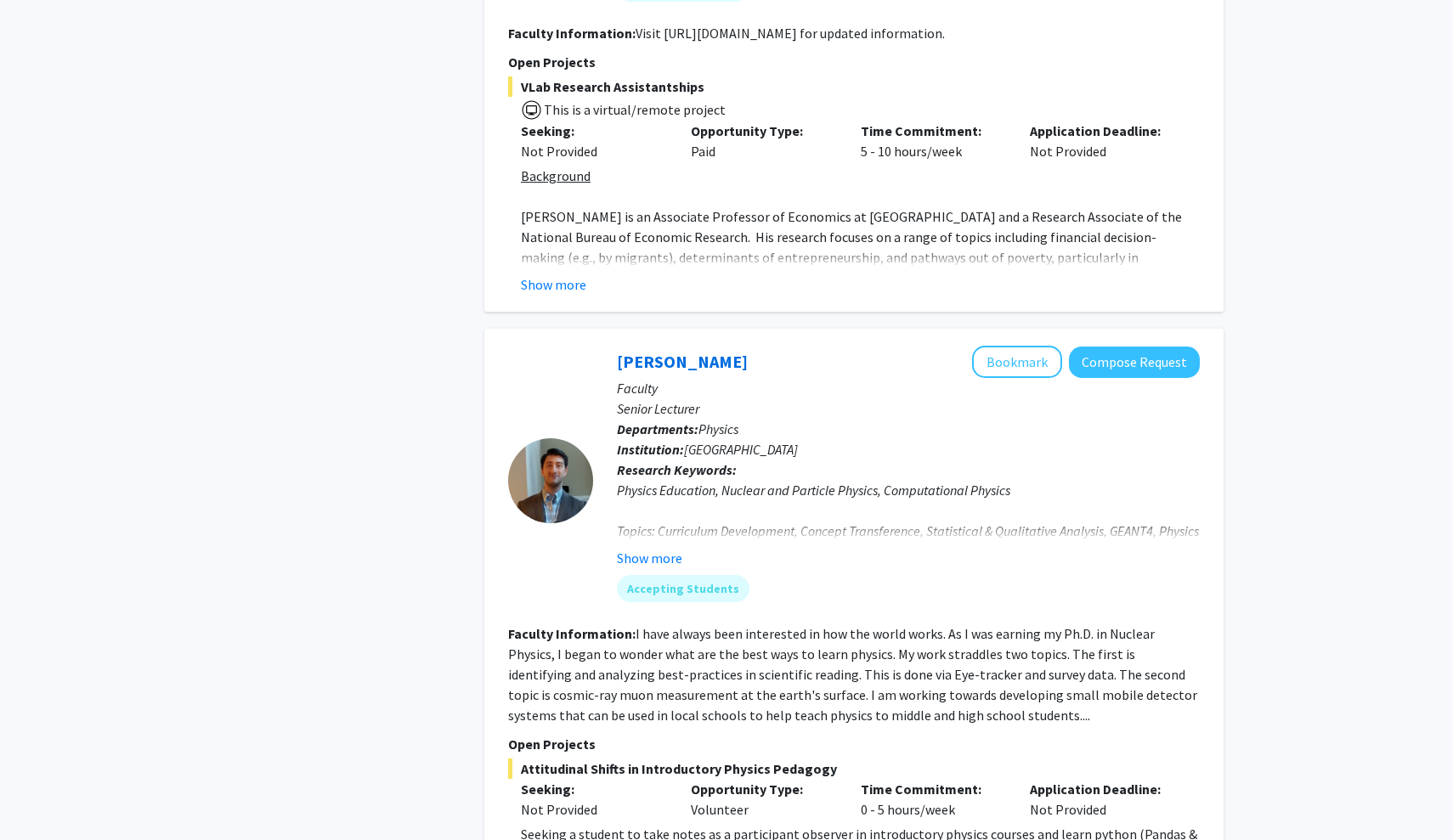
scroll to position [2705, 0]
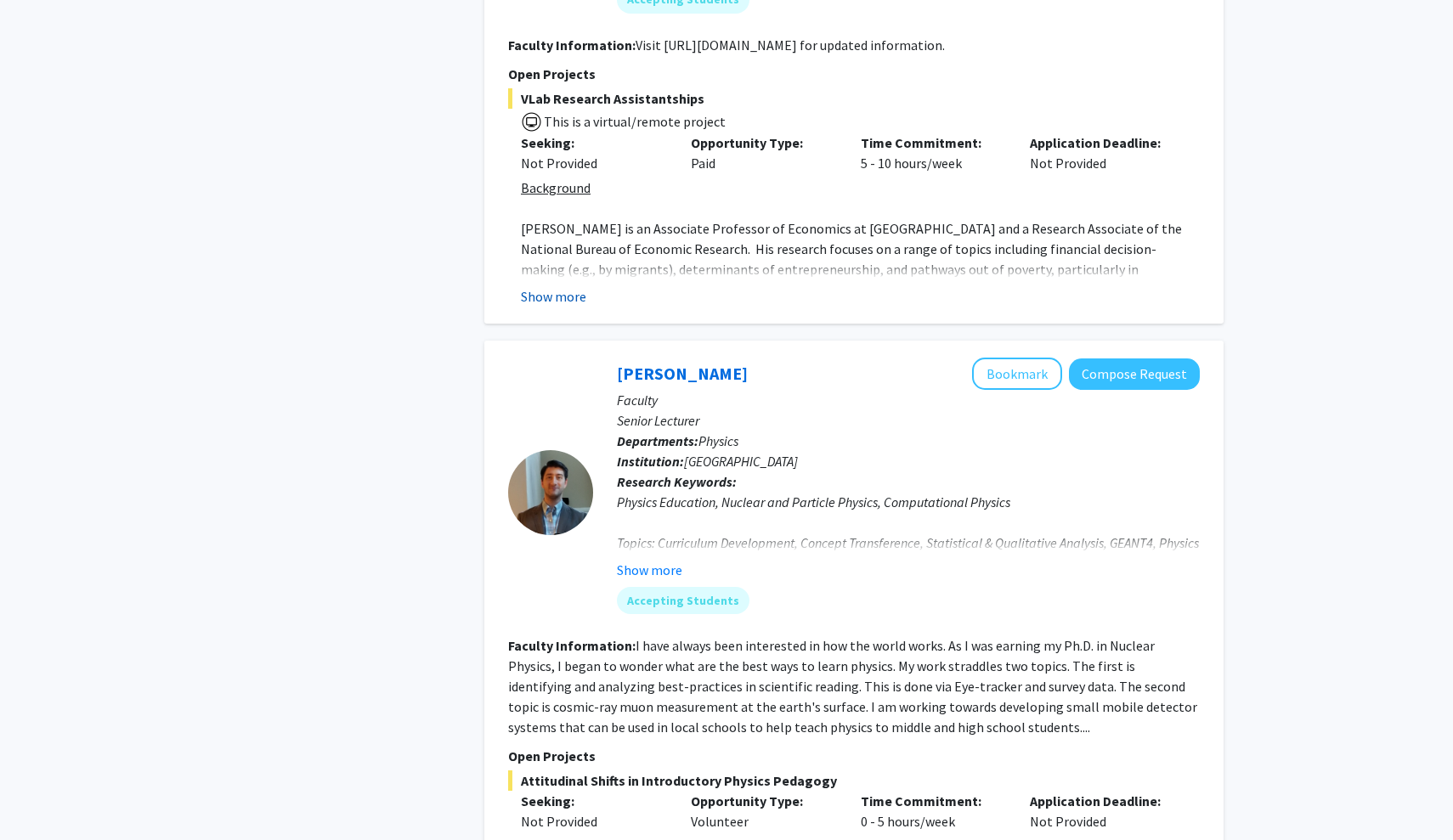
click at [556, 287] on button "Show more" at bounding box center [553, 297] width 65 height 21
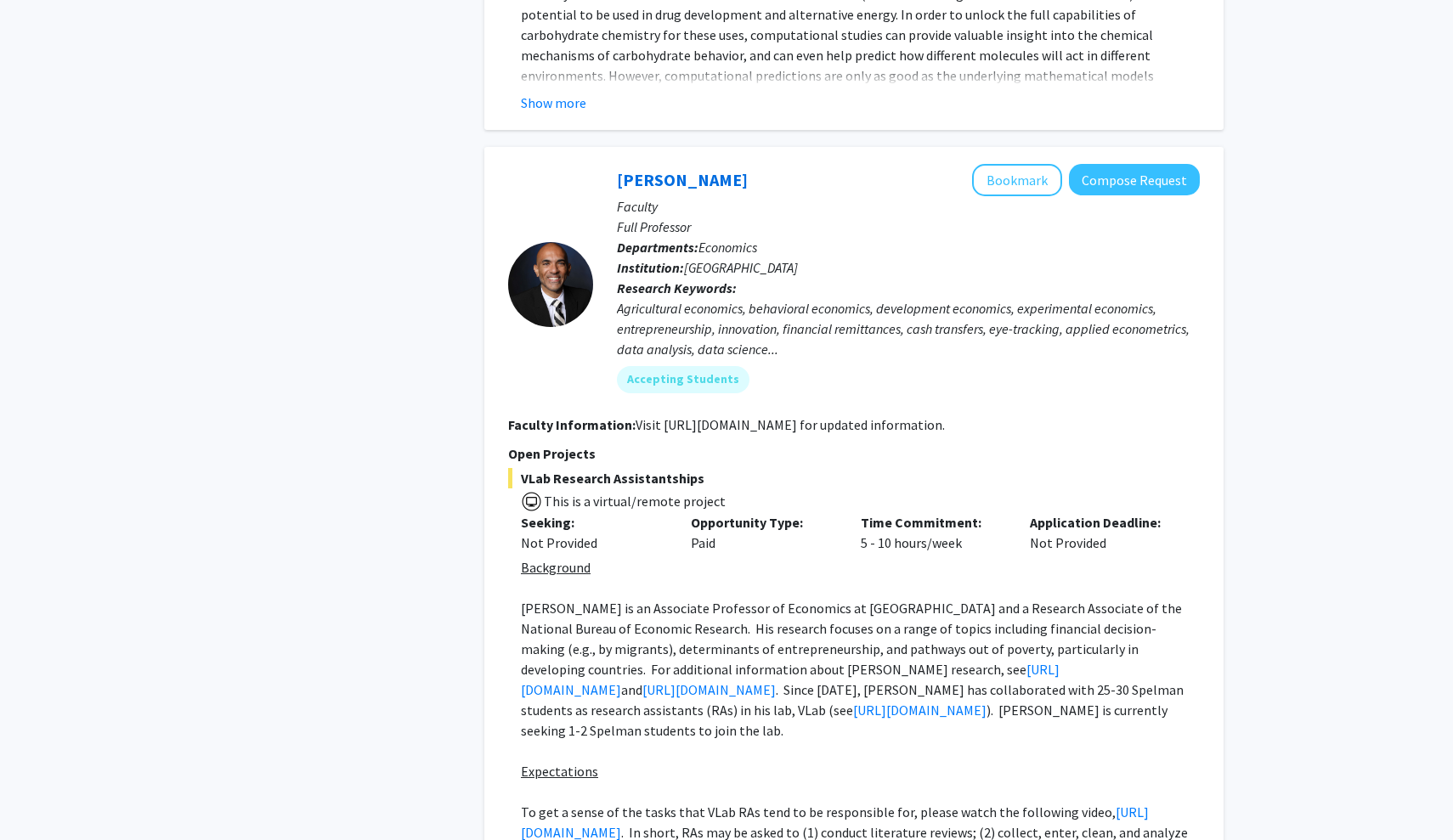
scroll to position [2285, 0]
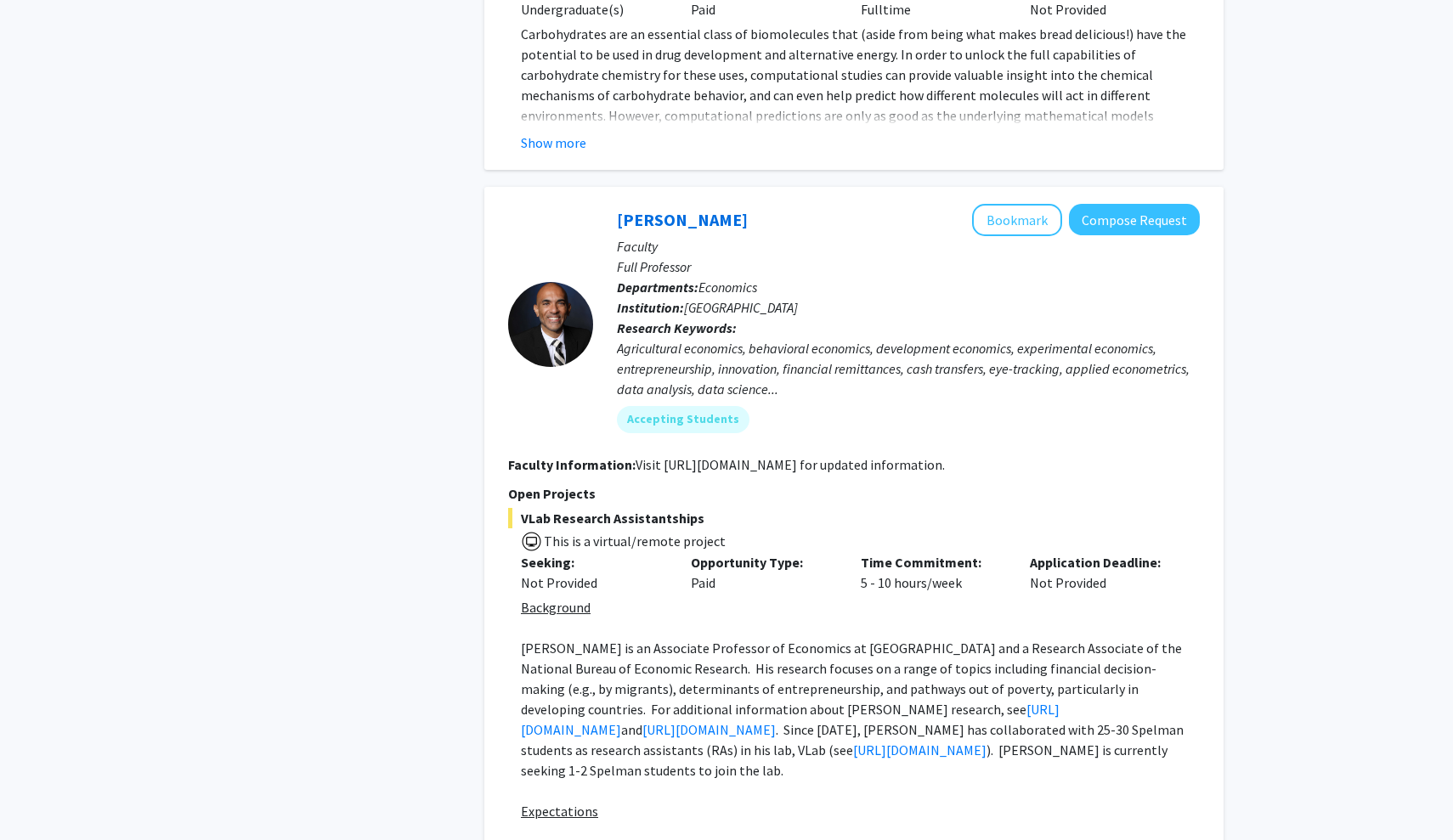
drag, startPoint x: 601, startPoint y: 182, endPoint x: 596, endPoint y: 166, distance: 16.8
click at [596, 204] on div "[PERSON_NAME] Bookmark Compose Request Faculty Full Professor Departments: Econ…" at bounding box center [896, 325] width 606 height 242
click at [613, 204] on div "[PERSON_NAME] Bookmark Compose Request Faculty Full Professor Departments: Econ…" at bounding box center [896, 325] width 606 height 242
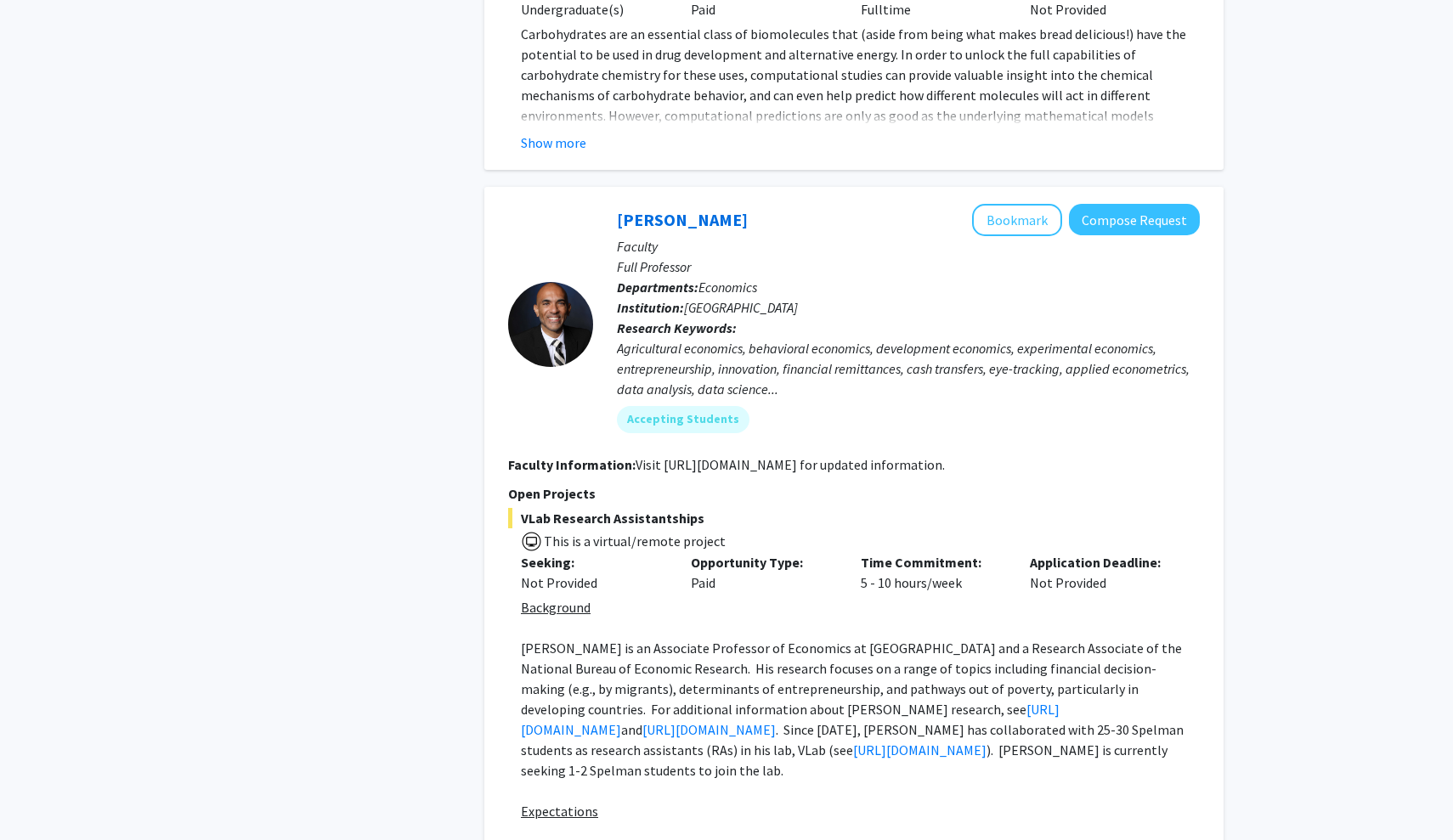
click at [613, 204] on div "[PERSON_NAME] Bookmark Compose Request Faculty Full Professor Departments: Econ…" at bounding box center [896, 325] width 606 height 242
click at [766, 204] on div "[PERSON_NAME] Bookmark Compose Request" at bounding box center [908, 220] width 583 height 32
click at [896, 256] on p "Full Professor" at bounding box center [908, 267] width 583 height 21
drag, startPoint x: 756, startPoint y: 180, endPoint x: 583, endPoint y: 179, distance: 173.0
click at [583, 204] on section "[PERSON_NAME] Bookmark Compose Request Faculty Full Professor Departments: Econ…" at bounding box center [853, 325] width 691 height 242
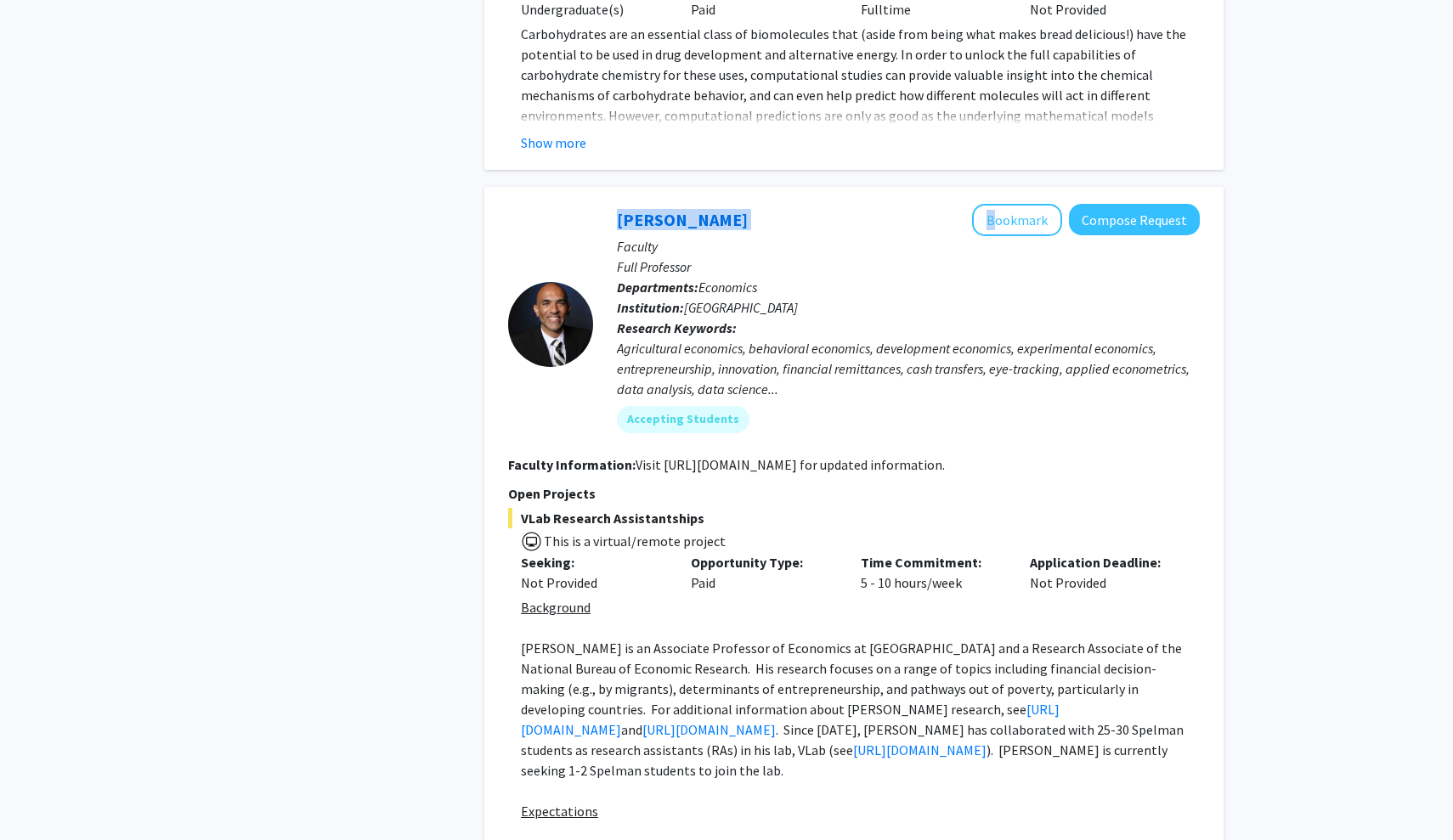
copy section "[PERSON_NAME]"
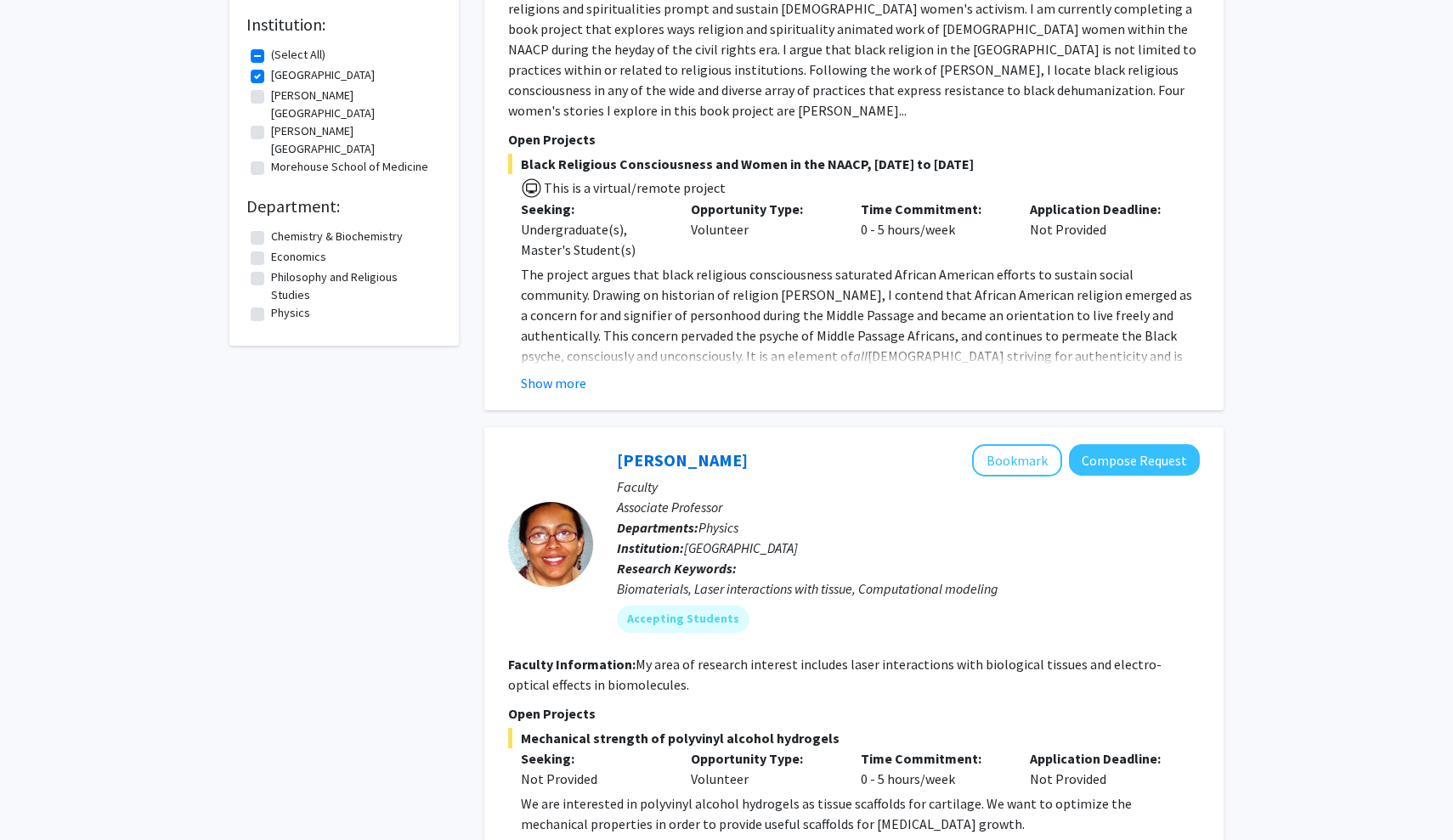
scroll to position [502, 0]
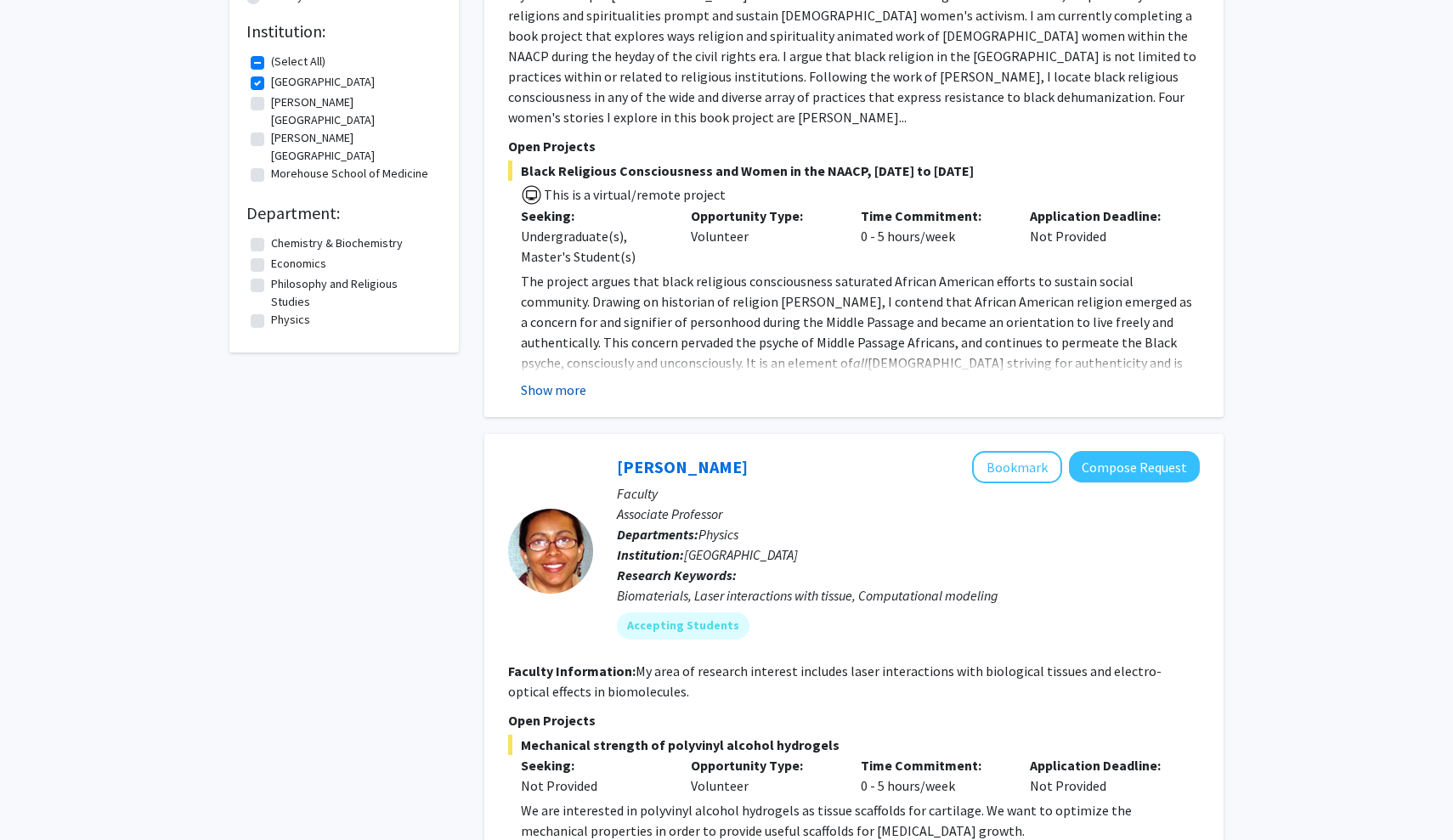
click at [559, 379] on button "Show more" at bounding box center [553, 390] width 65 height 21
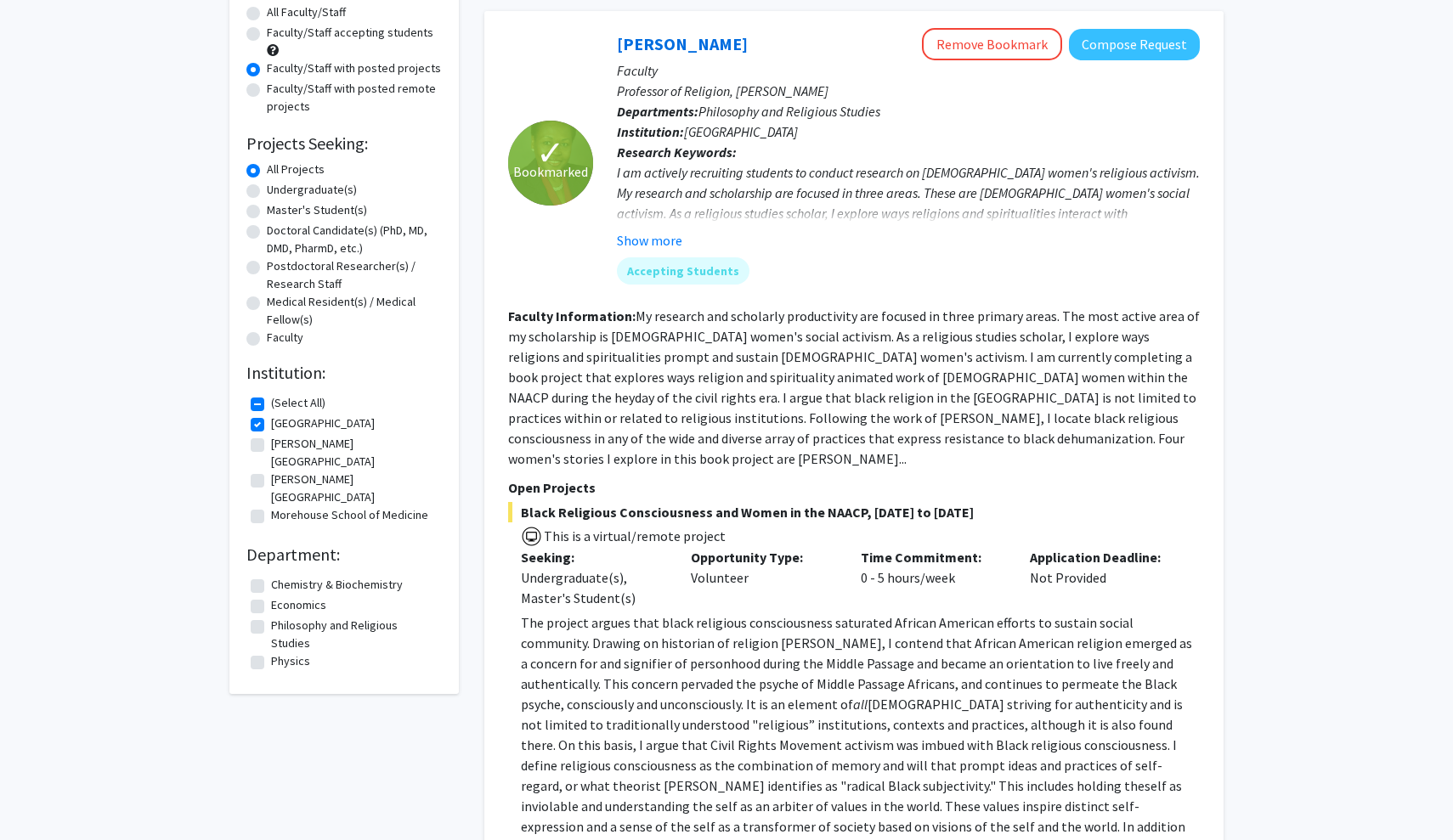
scroll to position [139, 0]
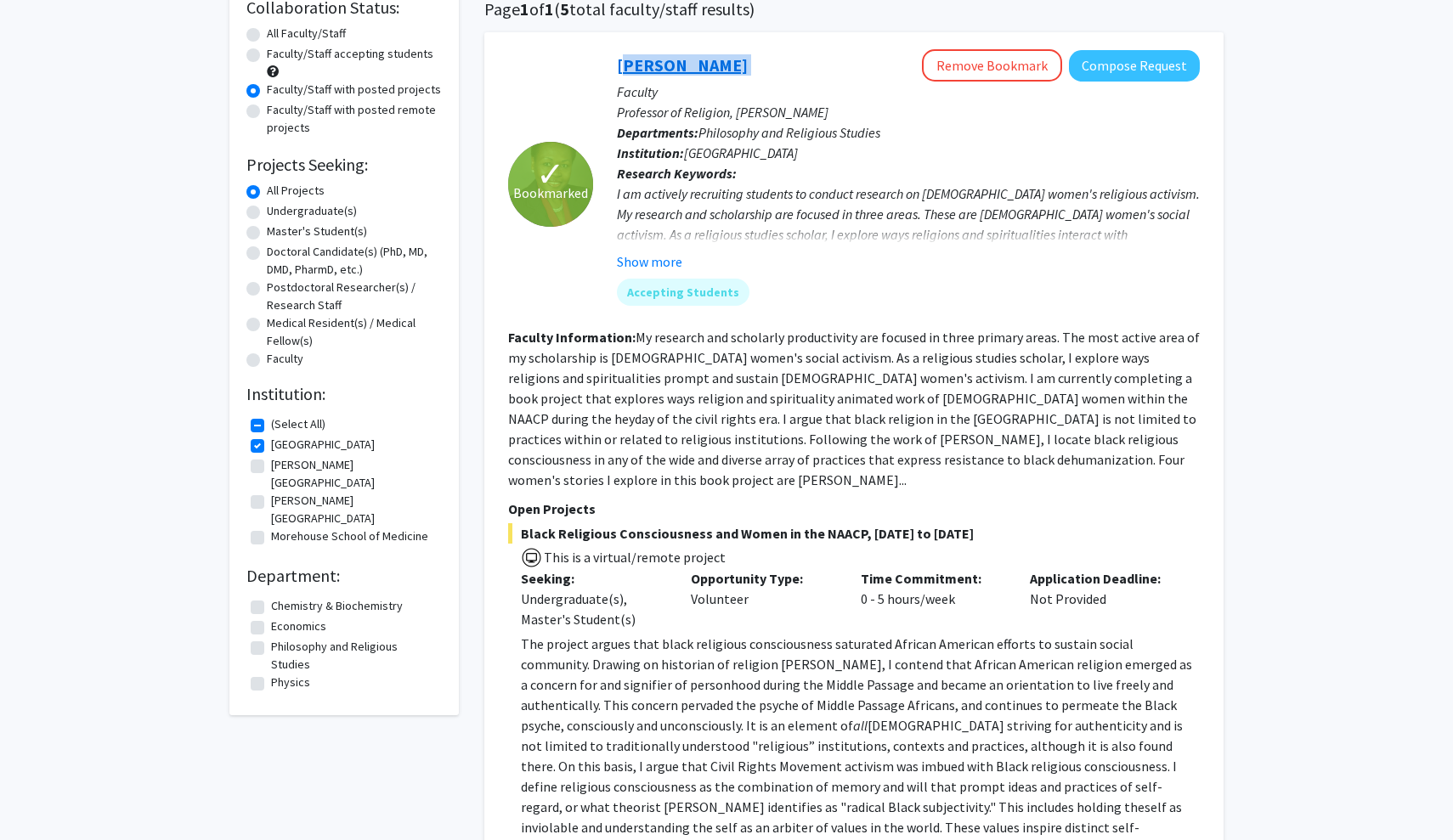
click at [617, 62] on div "[PERSON_NAME] Remove Bookmark Compose Request Faculty Professor of Religion, [P…" at bounding box center [896, 184] width 606 height 270
copy link "[PERSON_NAME]"
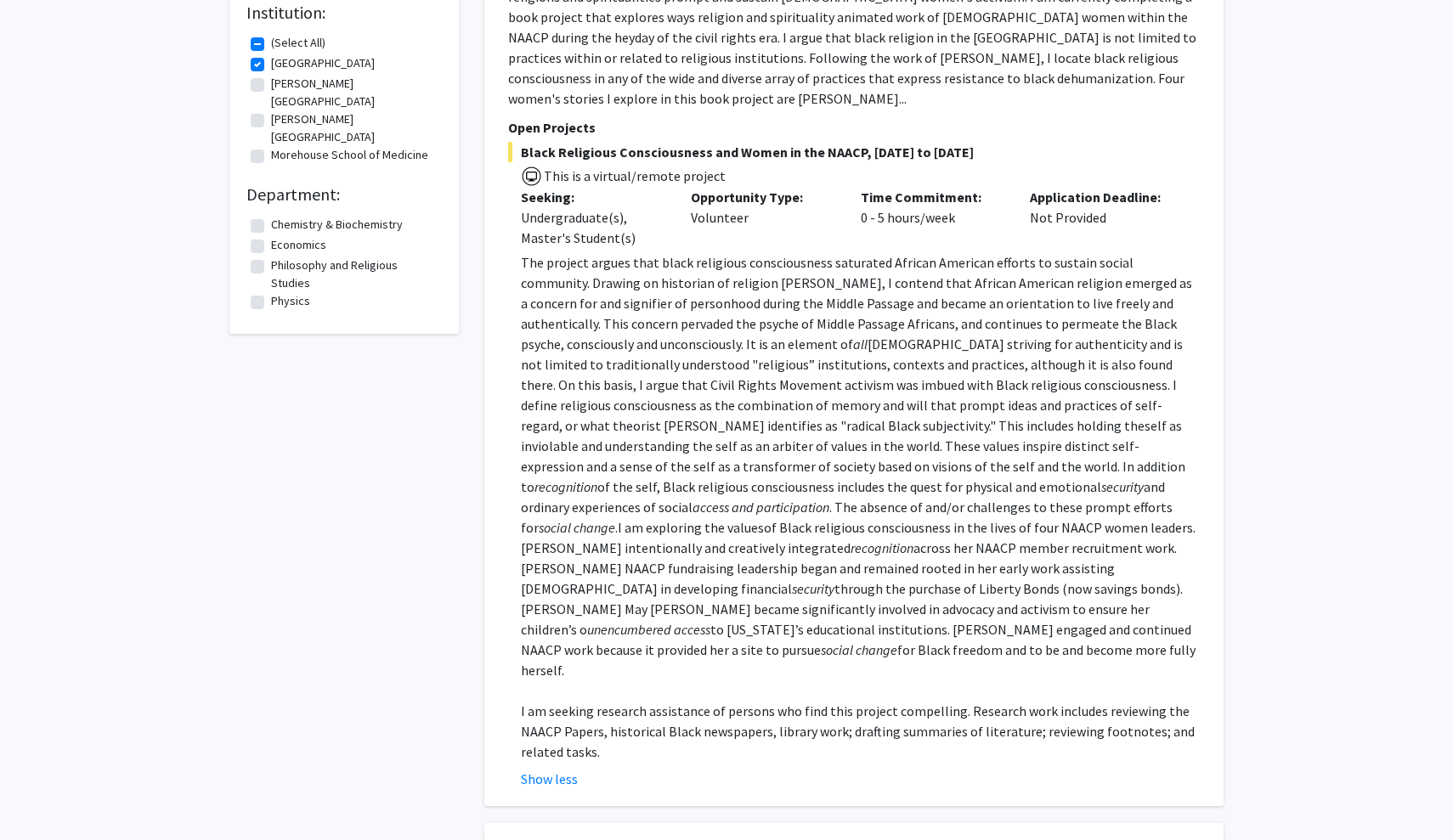
scroll to position [521, 0]
drag, startPoint x: 701, startPoint y: 263, endPoint x: 772, endPoint y: 265, distance: 71.0
click at [772, 265] on p "The project argues that black religious consciousness saturated African America…" at bounding box center [861, 465] width 679 height 429
copy p "[PERSON_NAME]"
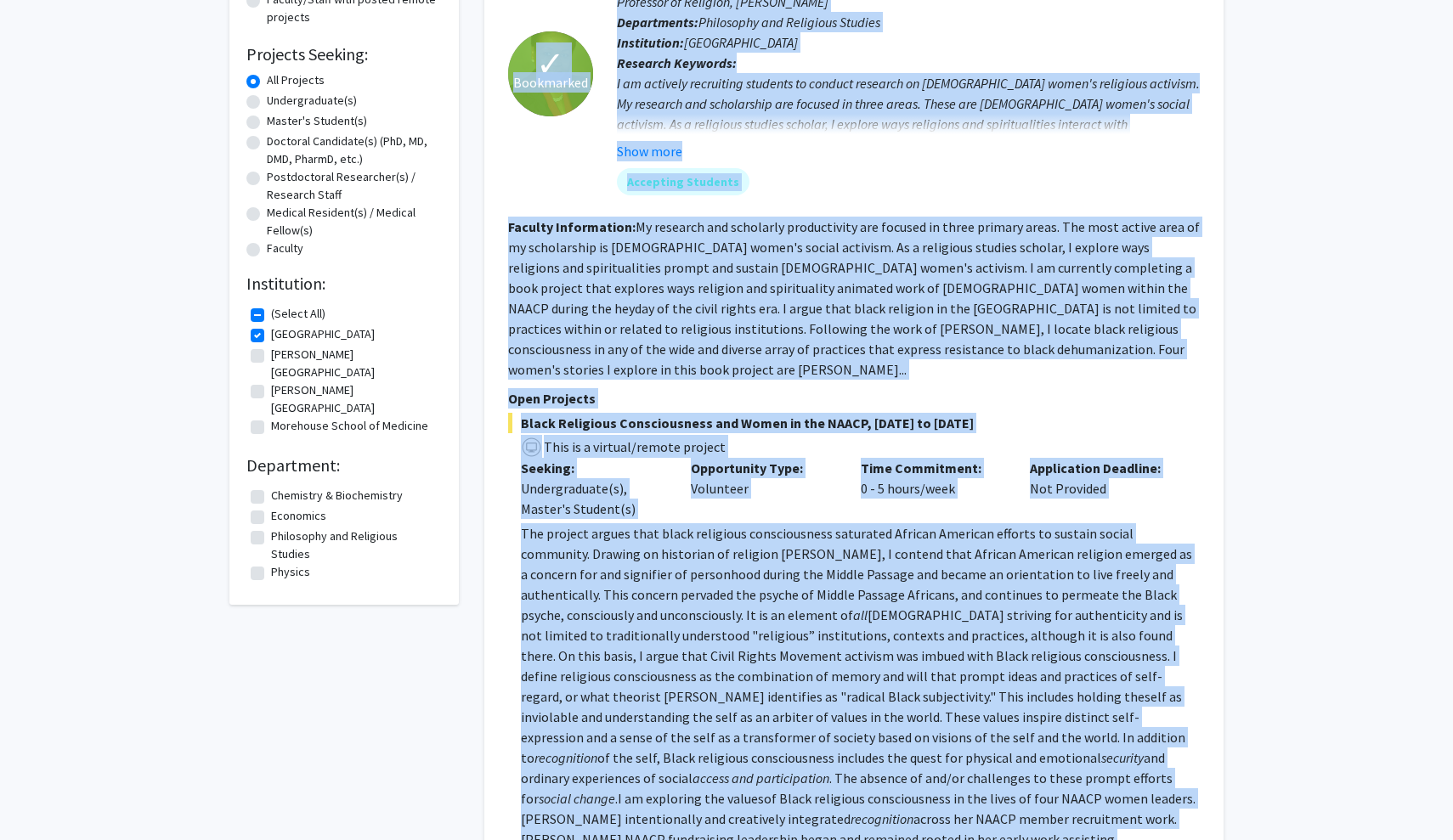
scroll to position [218, 0]
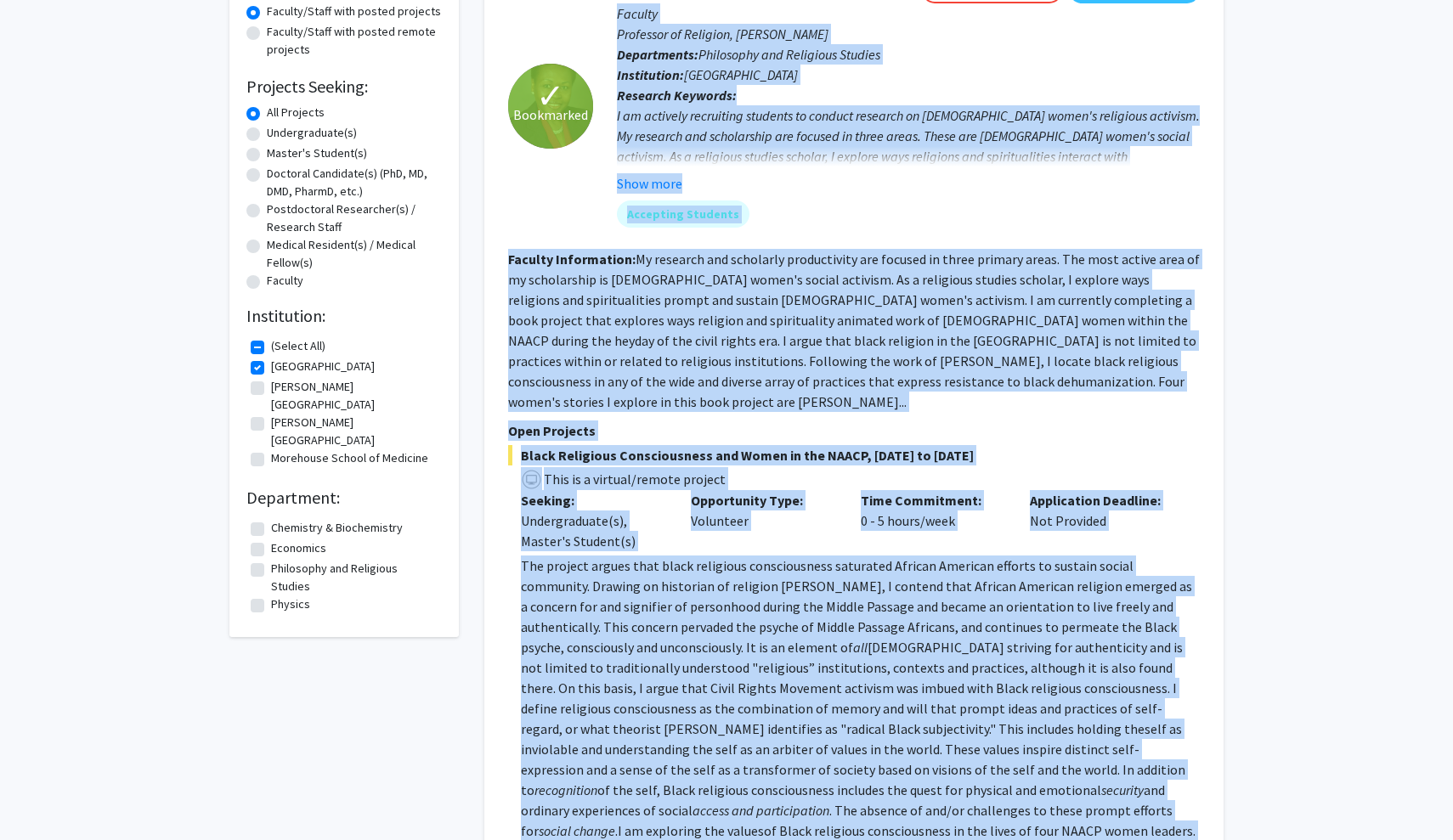
drag, startPoint x: 595, startPoint y: 703, endPoint x: 616, endPoint y: 14, distance: 689.3
click at [616, 14] on fg-search-faculty "✓ Bookmarked [PERSON_NAME] Remove Bookmark Compose Request Faculty Professor of…" at bounding box center [853, 532] width 691 height 1122
copy fg-search-faculty "Loremip Dolorsita co Adipisci, Elitsed Doeiusmodte: Incididunt utl Etdolorem Al…"
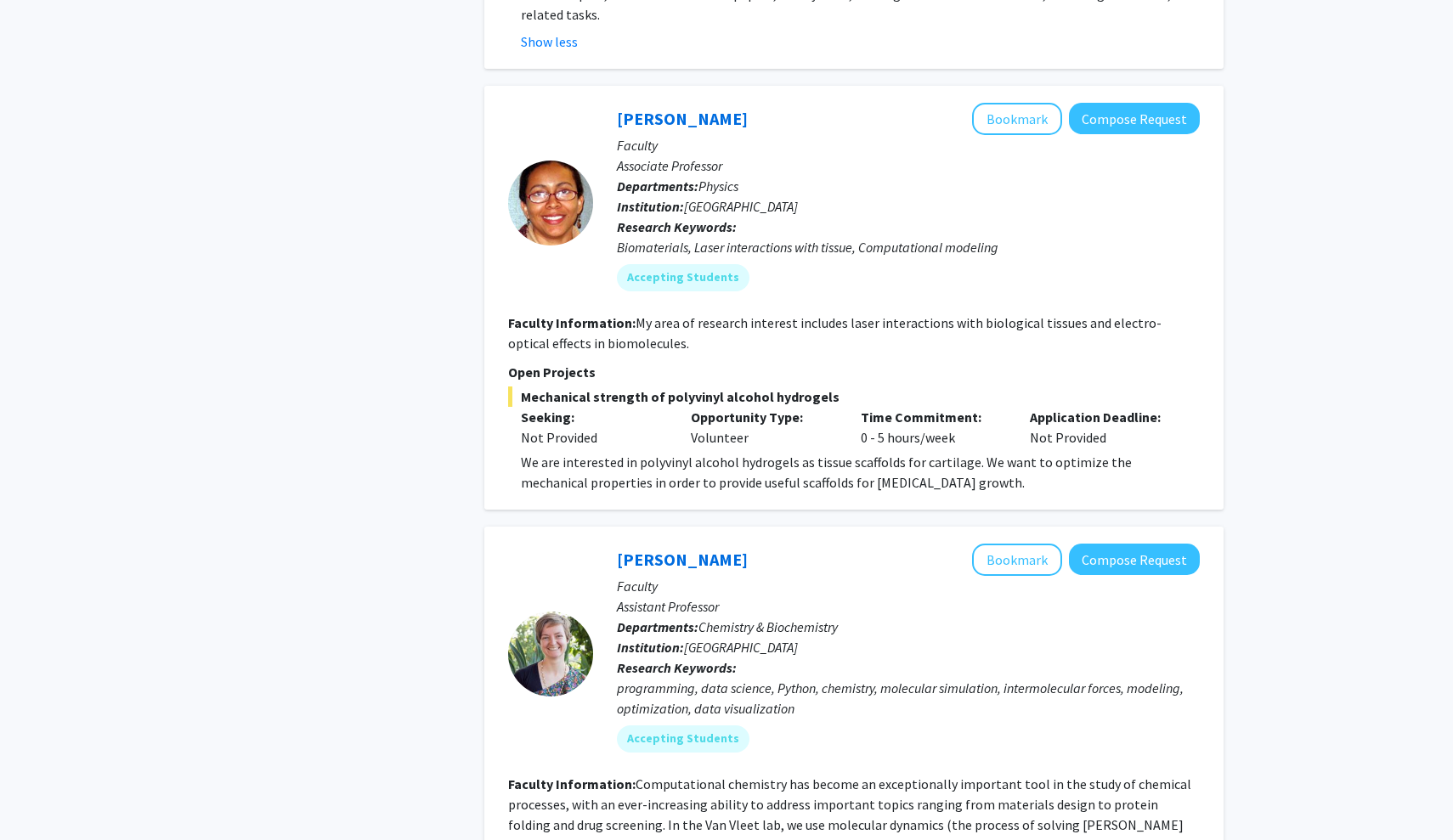
scroll to position [1470, 0]
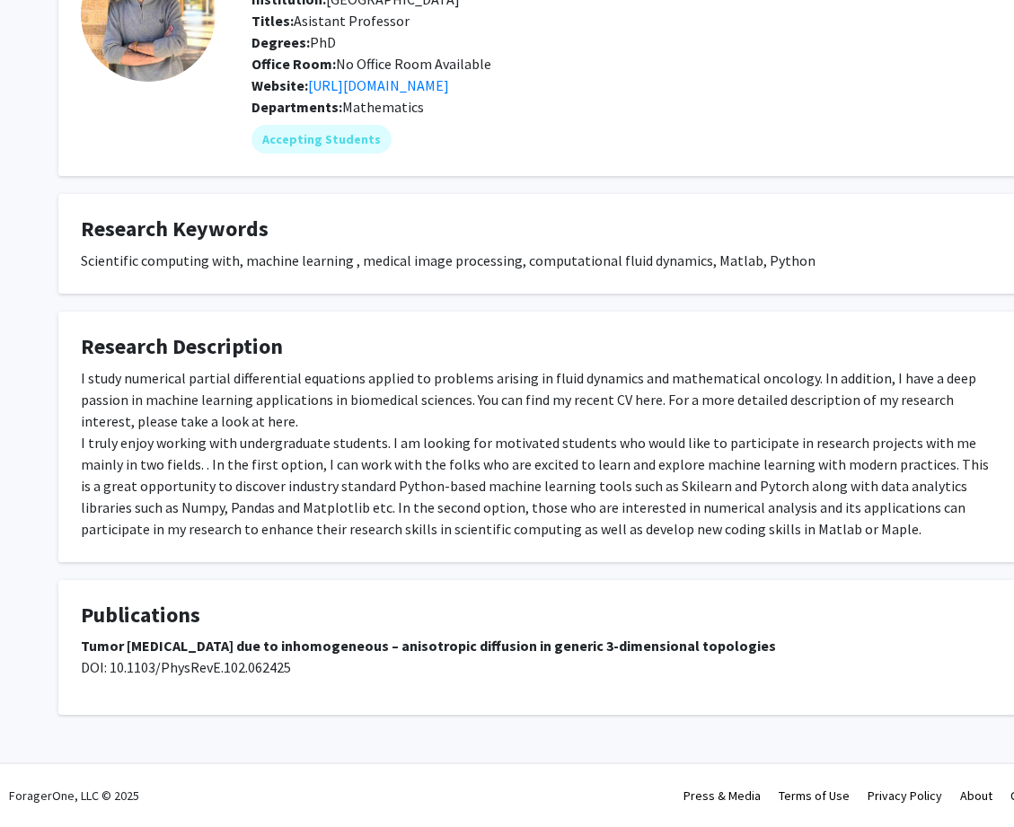
scroll to position [154, 0]
click at [449, 90] on link "https://www.erdikara.com/" at bounding box center [378, 85] width 141 height 18
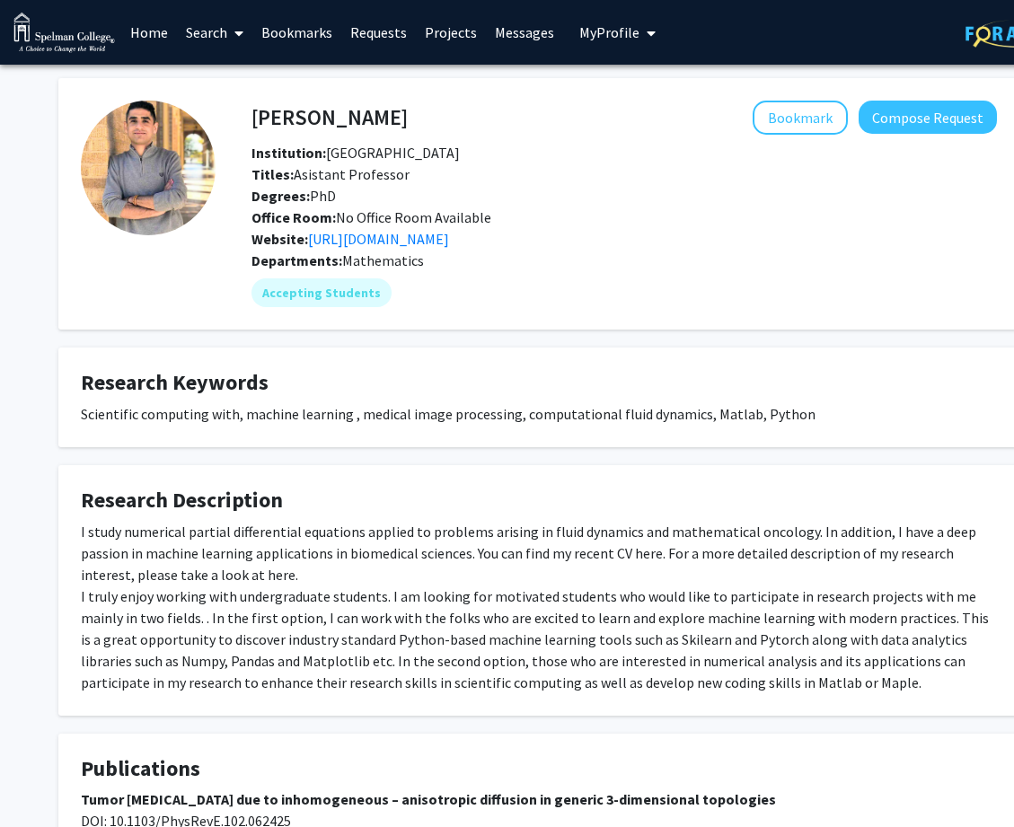
scroll to position [0, 0]
